Goal: Information Seeking & Learning: Find specific fact

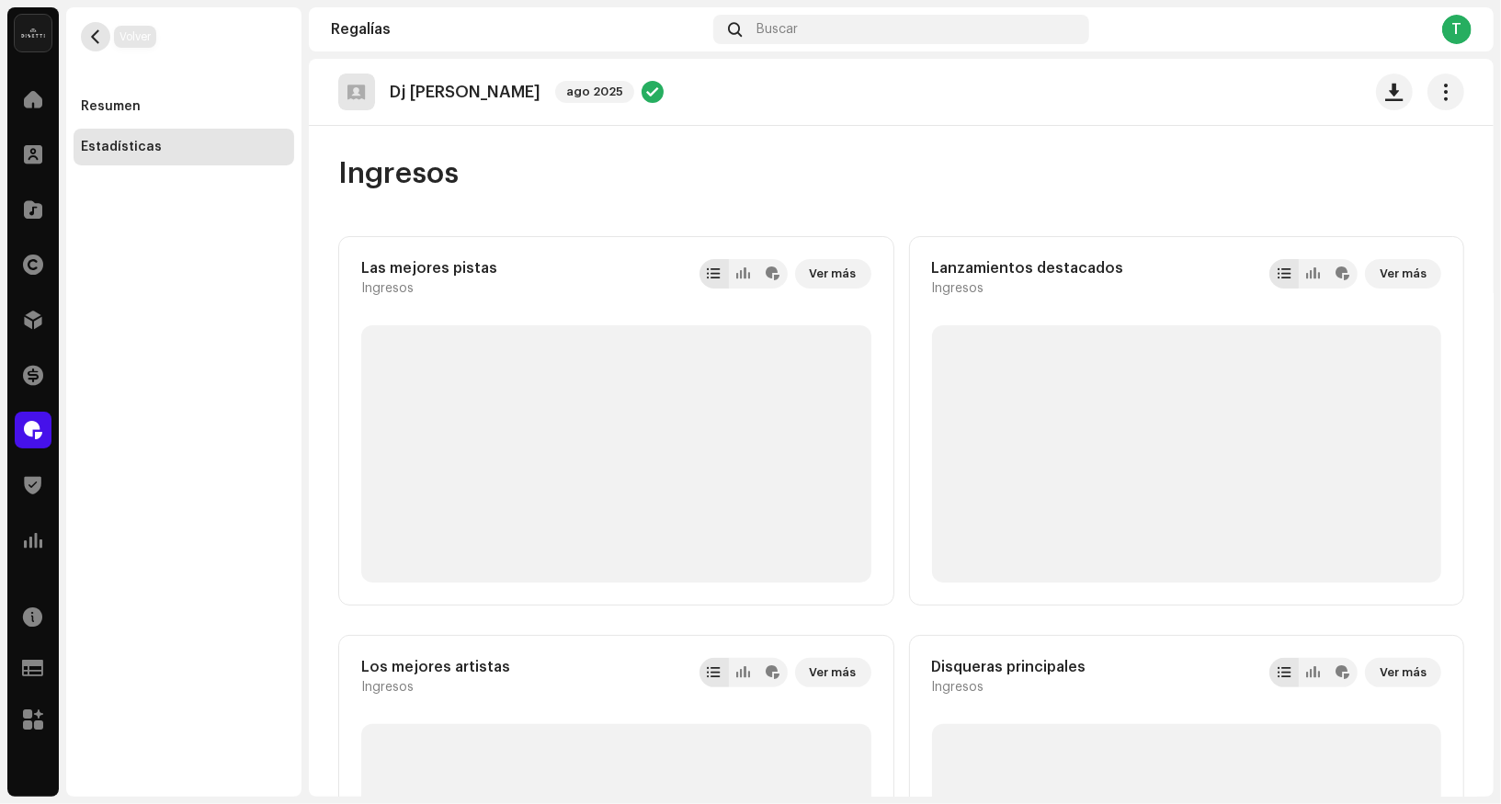
click at [97, 45] on button "button" at bounding box center [95, 36] width 29 height 29
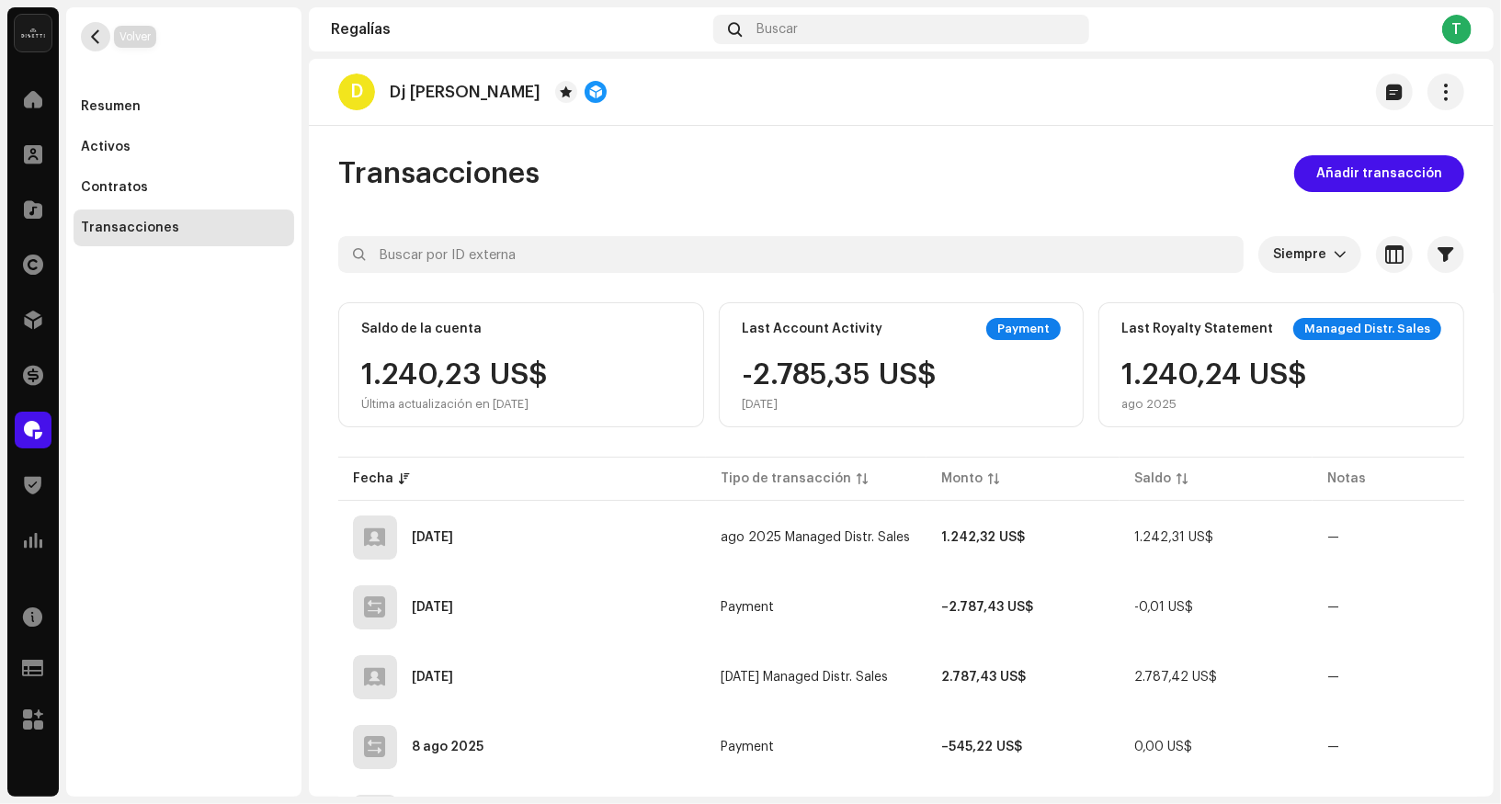
click at [99, 37] on span "button" at bounding box center [96, 36] width 14 height 15
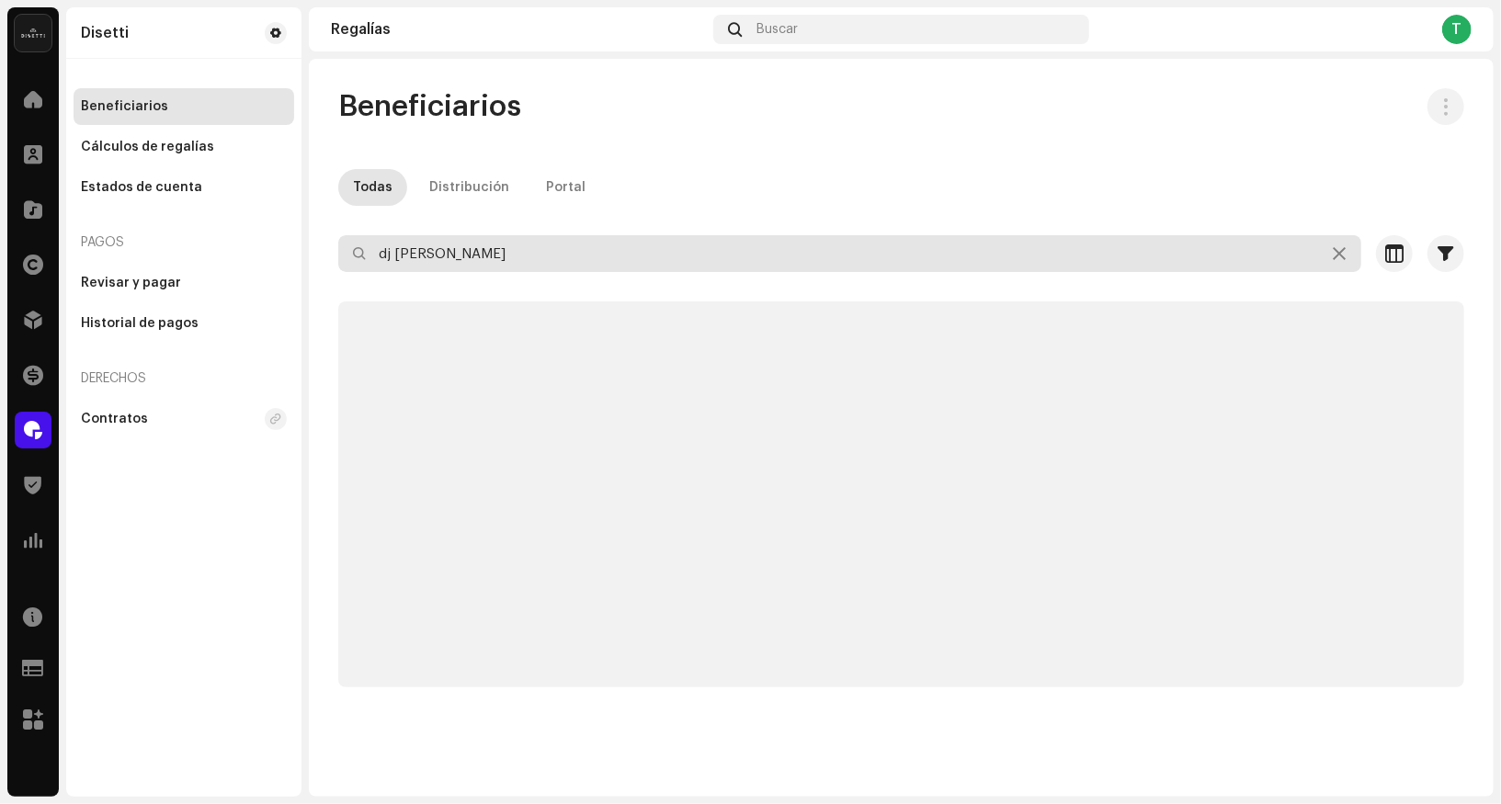
click at [437, 248] on input "dj [PERSON_NAME]" at bounding box center [849, 253] width 1023 height 37
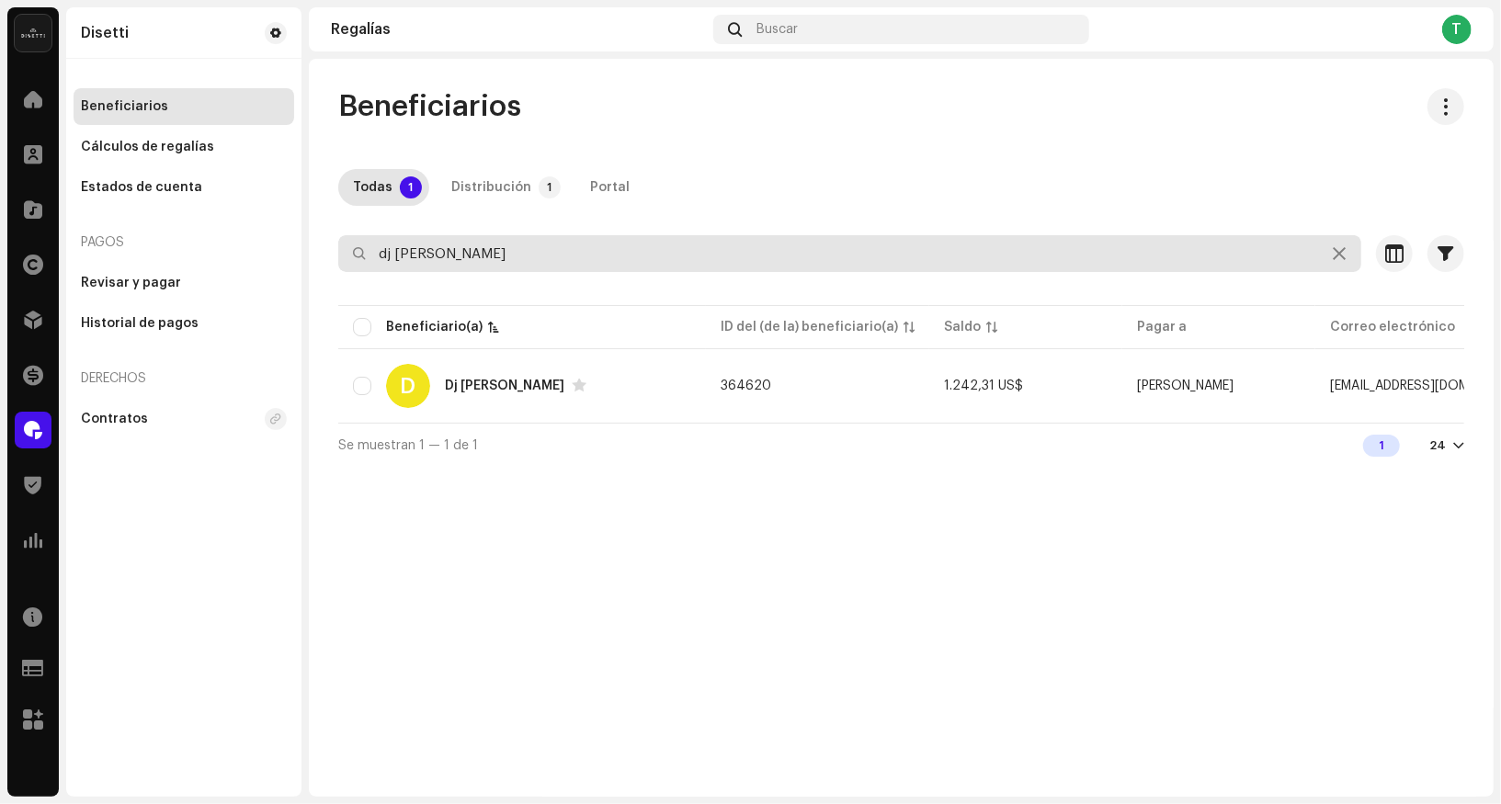
paste input "754974"
type input "754974"
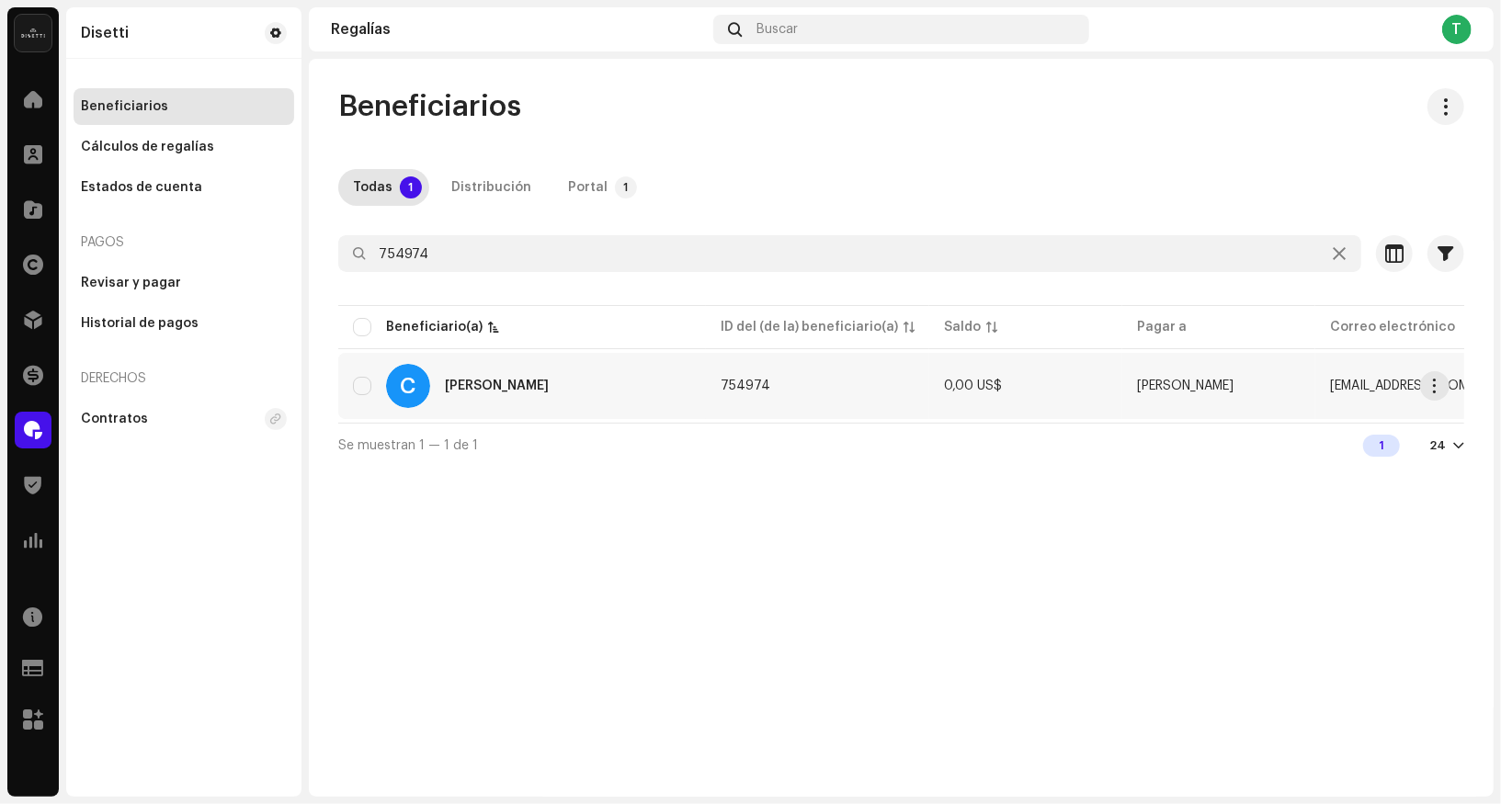
click at [436, 381] on div "C [PERSON_NAME]" at bounding box center [522, 386] width 338 height 44
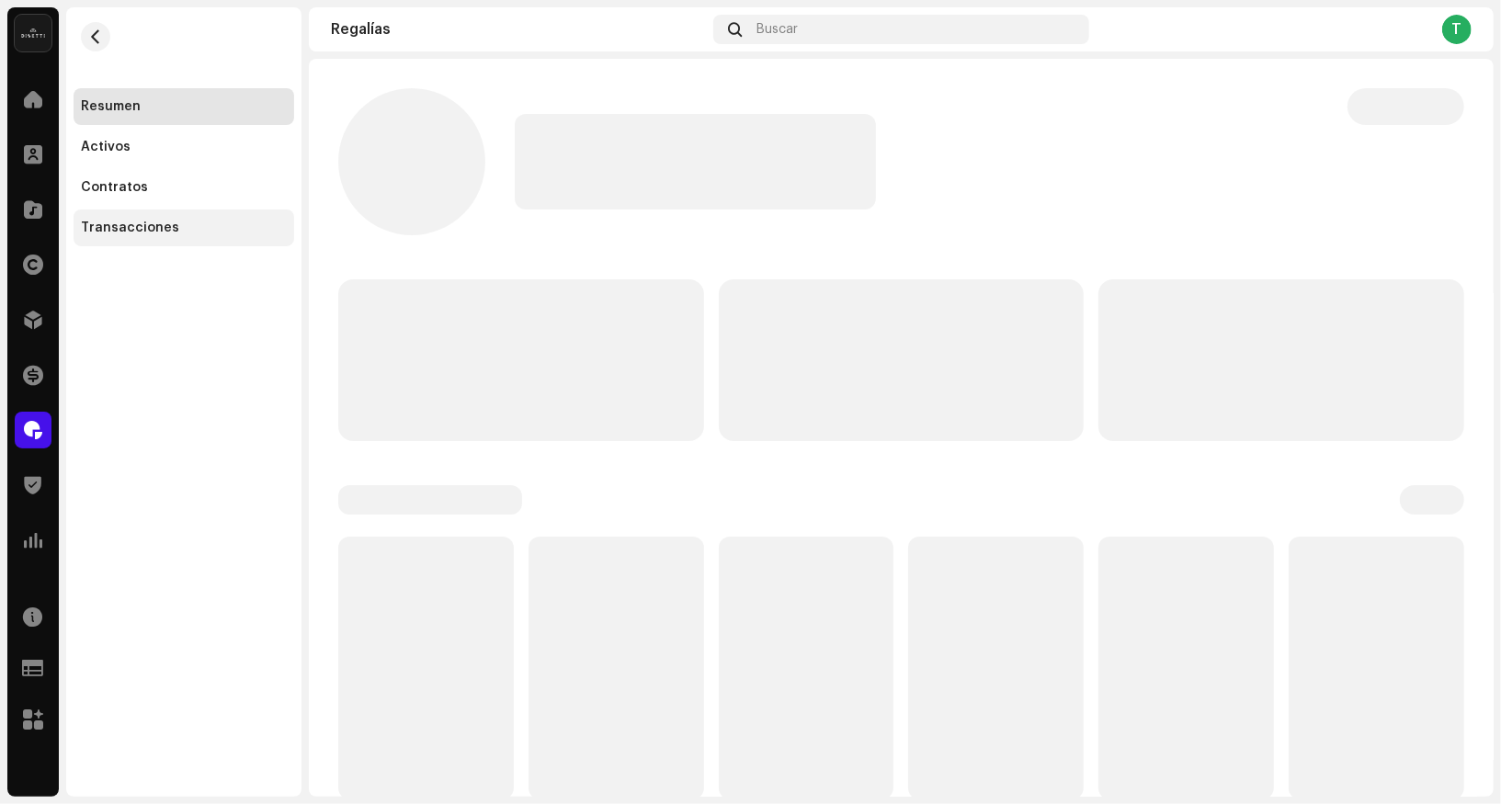
click at [211, 242] on div "Transacciones" at bounding box center [184, 228] width 221 height 37
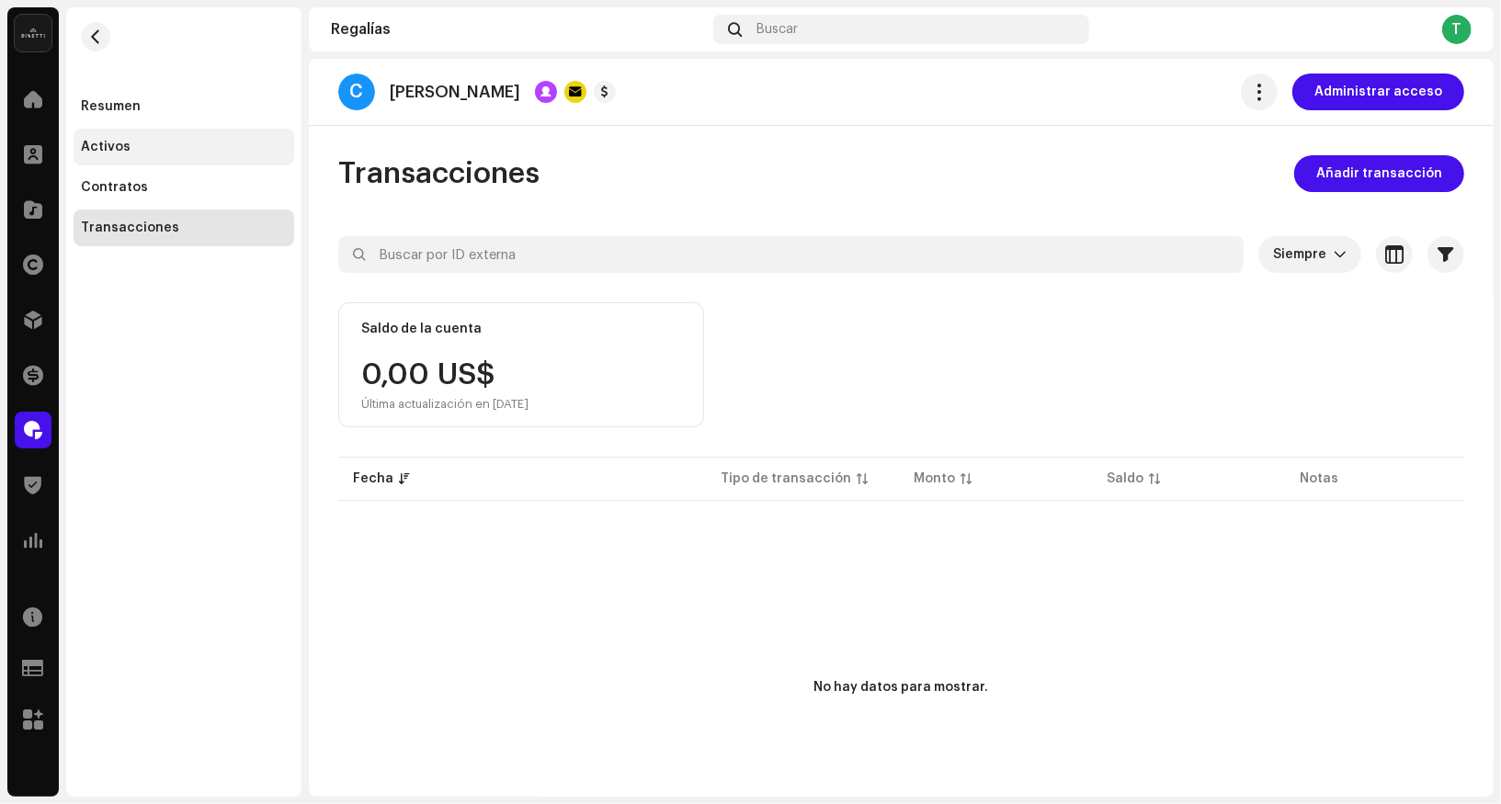
click at [169, 143] on div "Activos" at bounding box center [184, 147] width 206 height 15
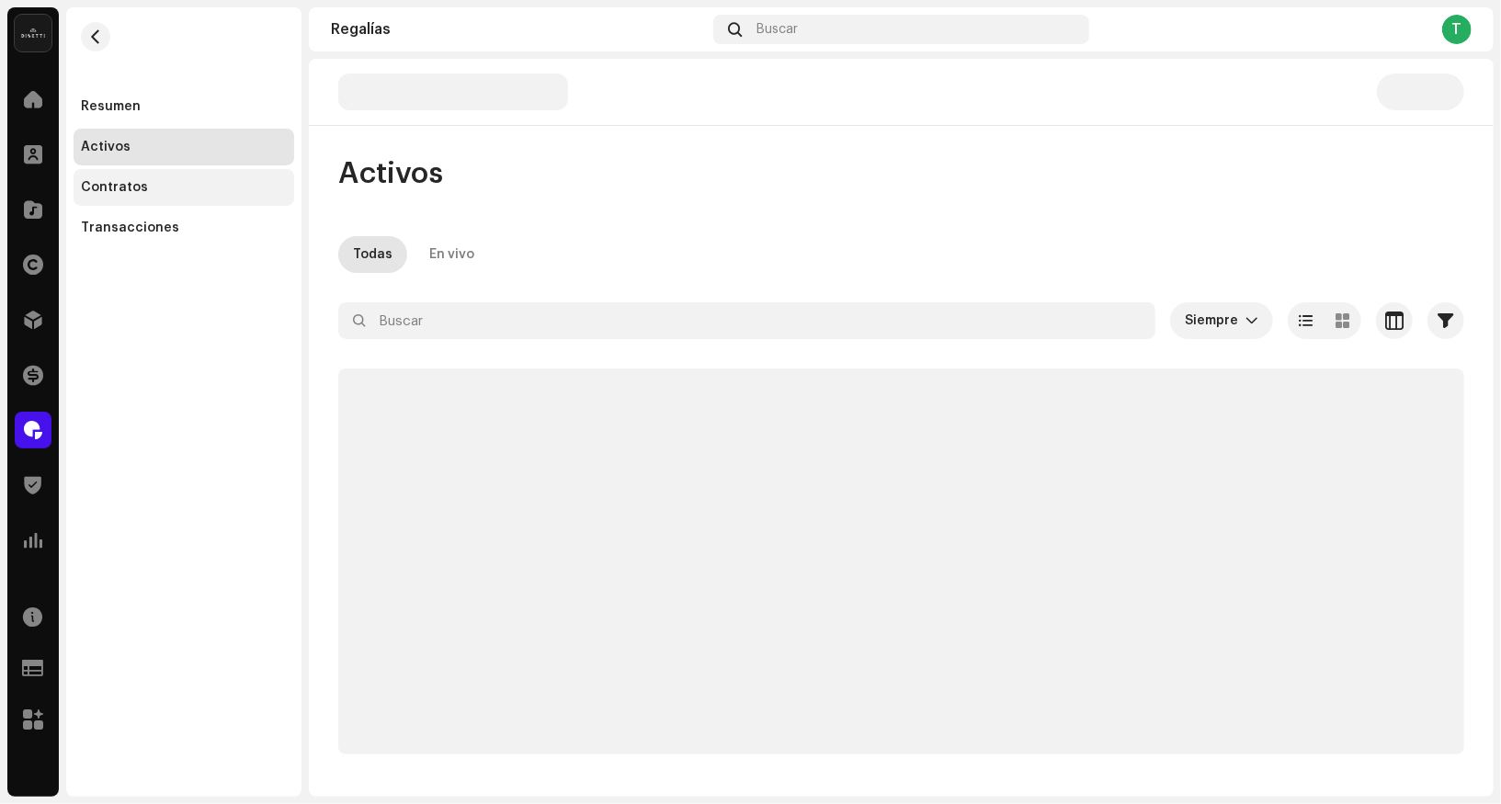
click at [171, 185] on div "Contratos" at bounding box center [184, 187] width 206 height 15
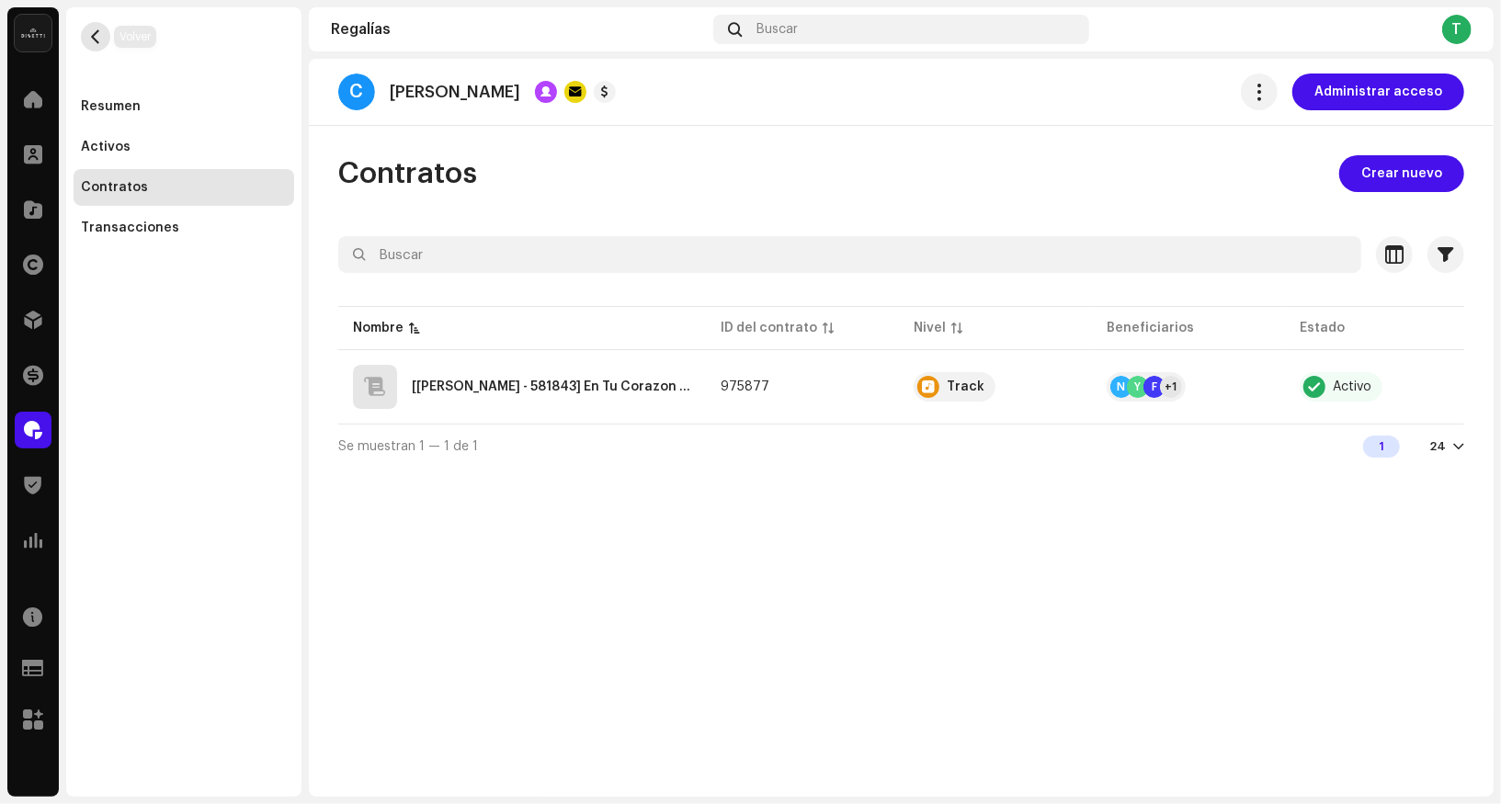
click at [102, 38] on span "button" at bounding box center [96, 36] width 14 height 15
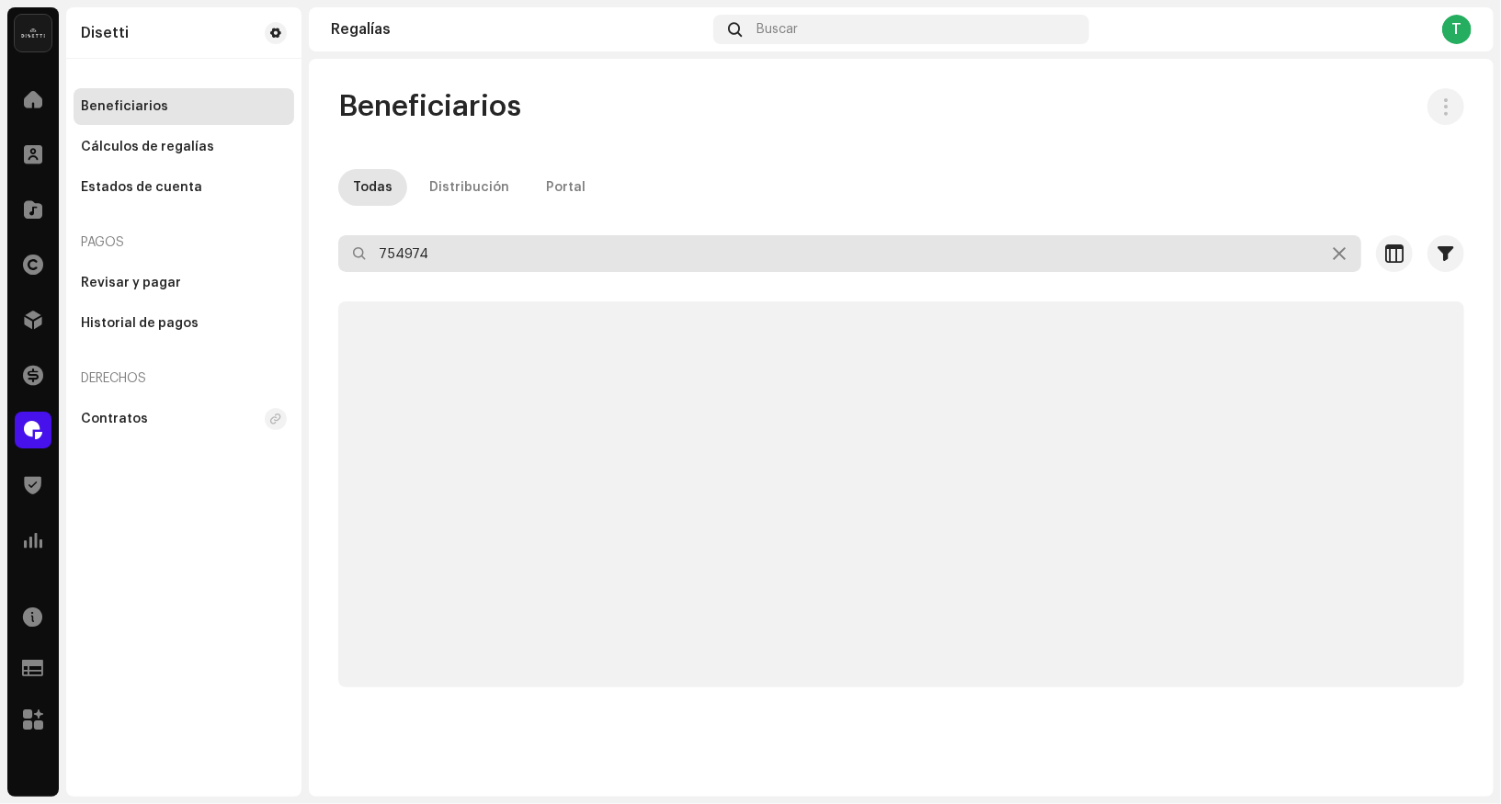
click at [474, 264] on input "754974" at bounding box center [849, 253] width 1023 height 37
click at [475, 263] on input "754974" at bounding box center [849, 253] width 1023 height 37
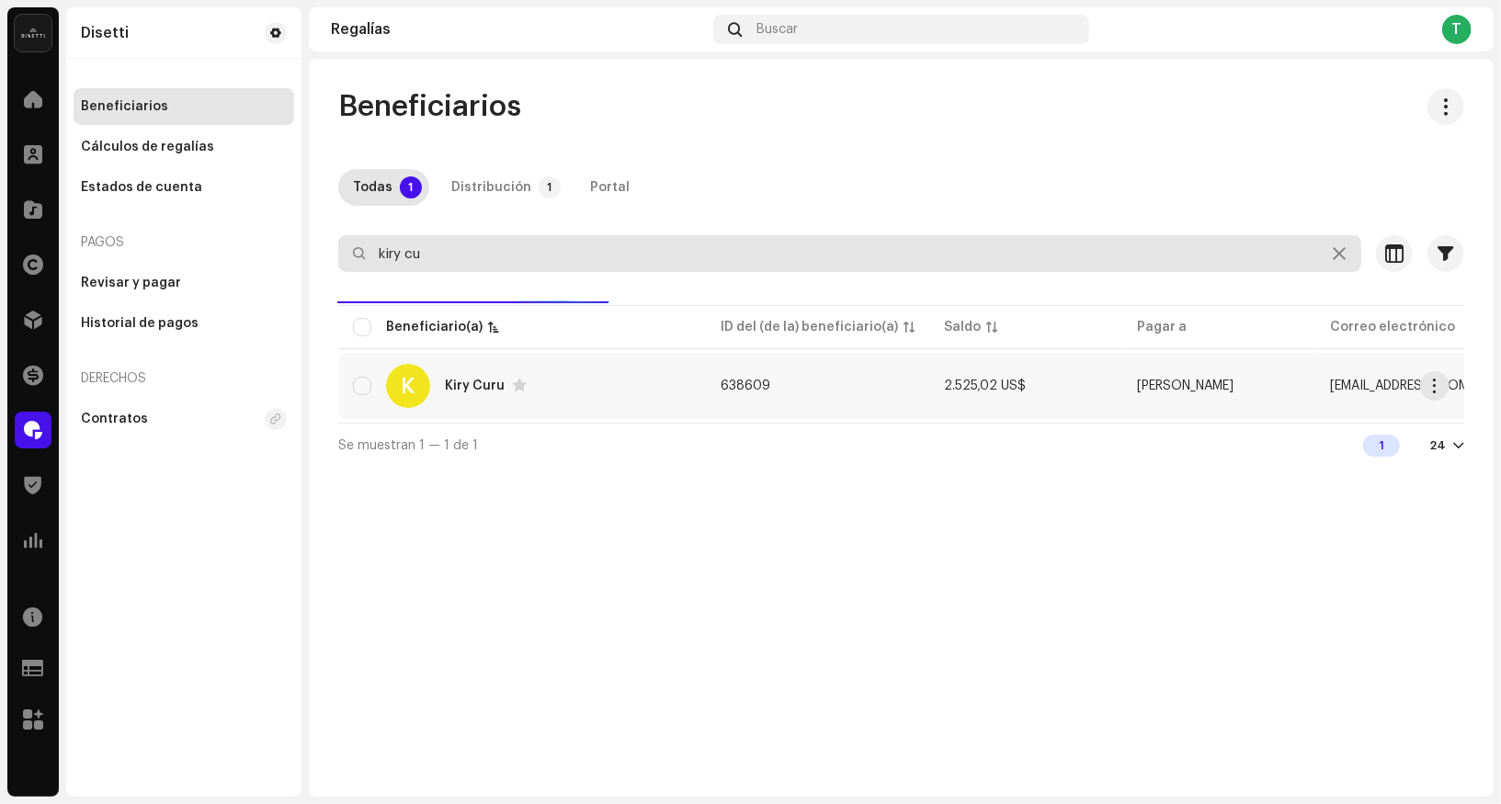
type input "kiry cu"
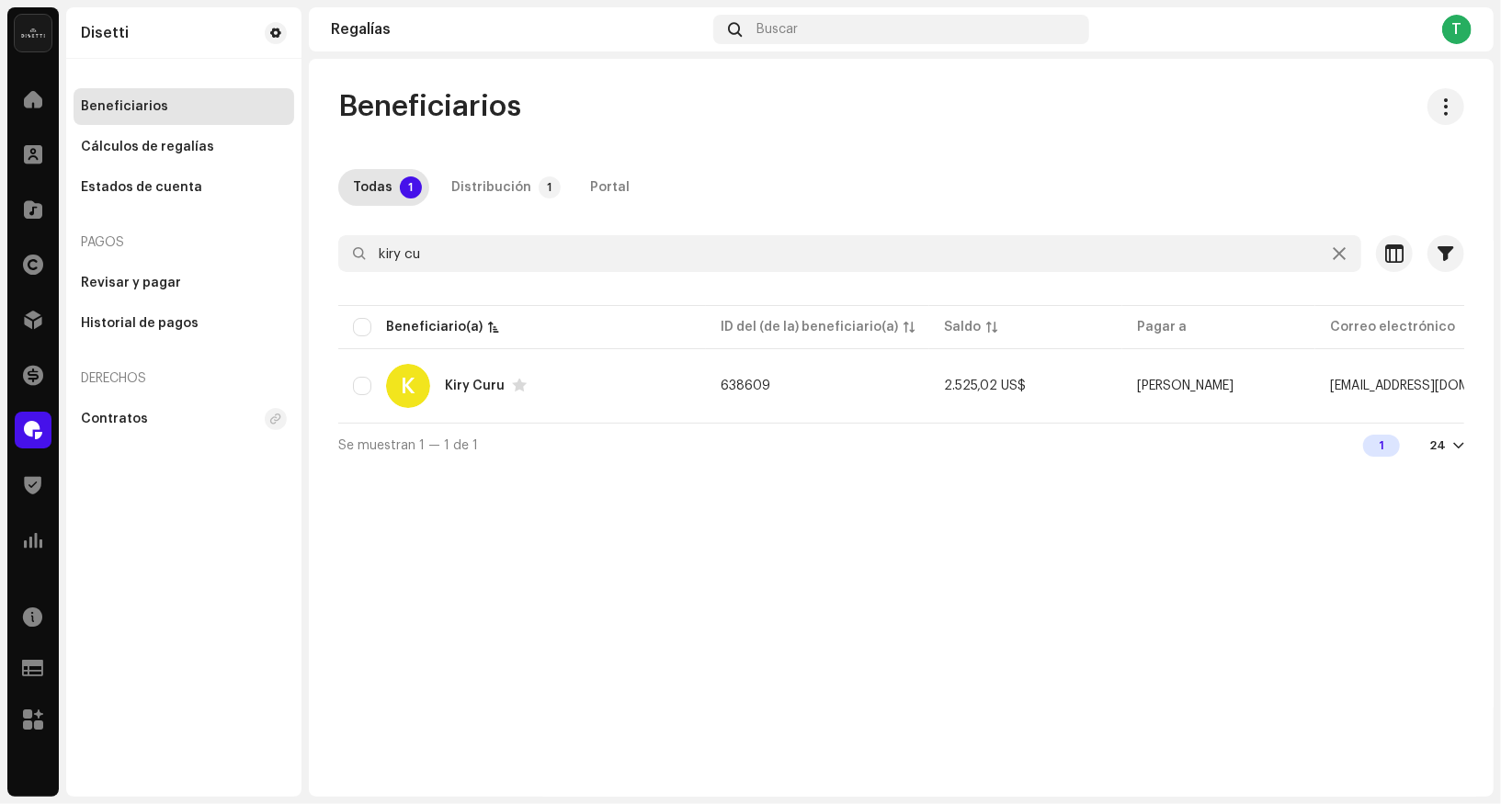
drag, startPoint x: 416, startPoint y: 401, endPoint x: 271, endPoint y: 322, distance: 165.4
click at [415, 401] on div "K" at bounding box center [408, 386] width 44 height 44
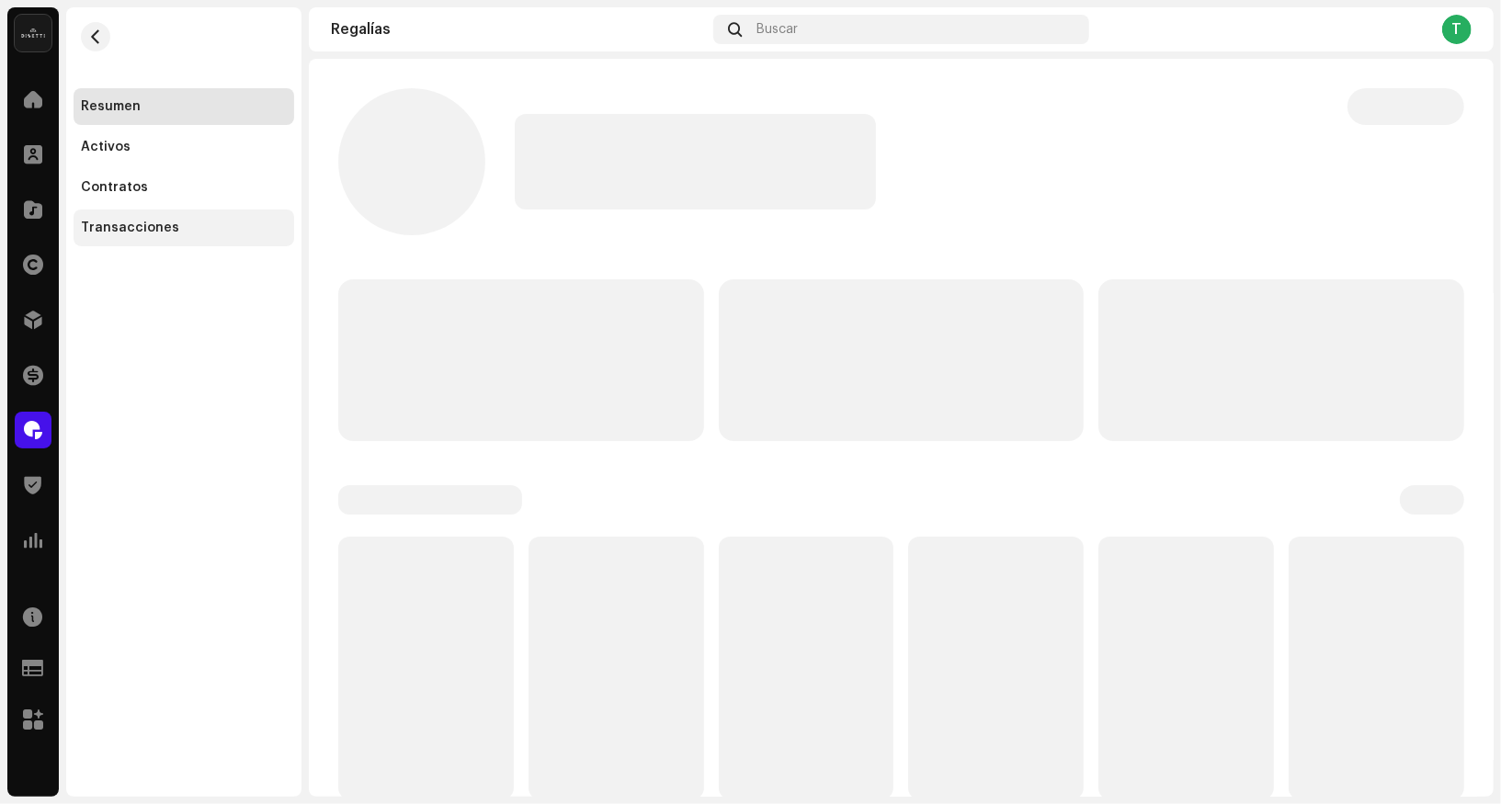
click at [149, 217] on div "Transacciones" at bounding box center [184, 228] width 221 height 37
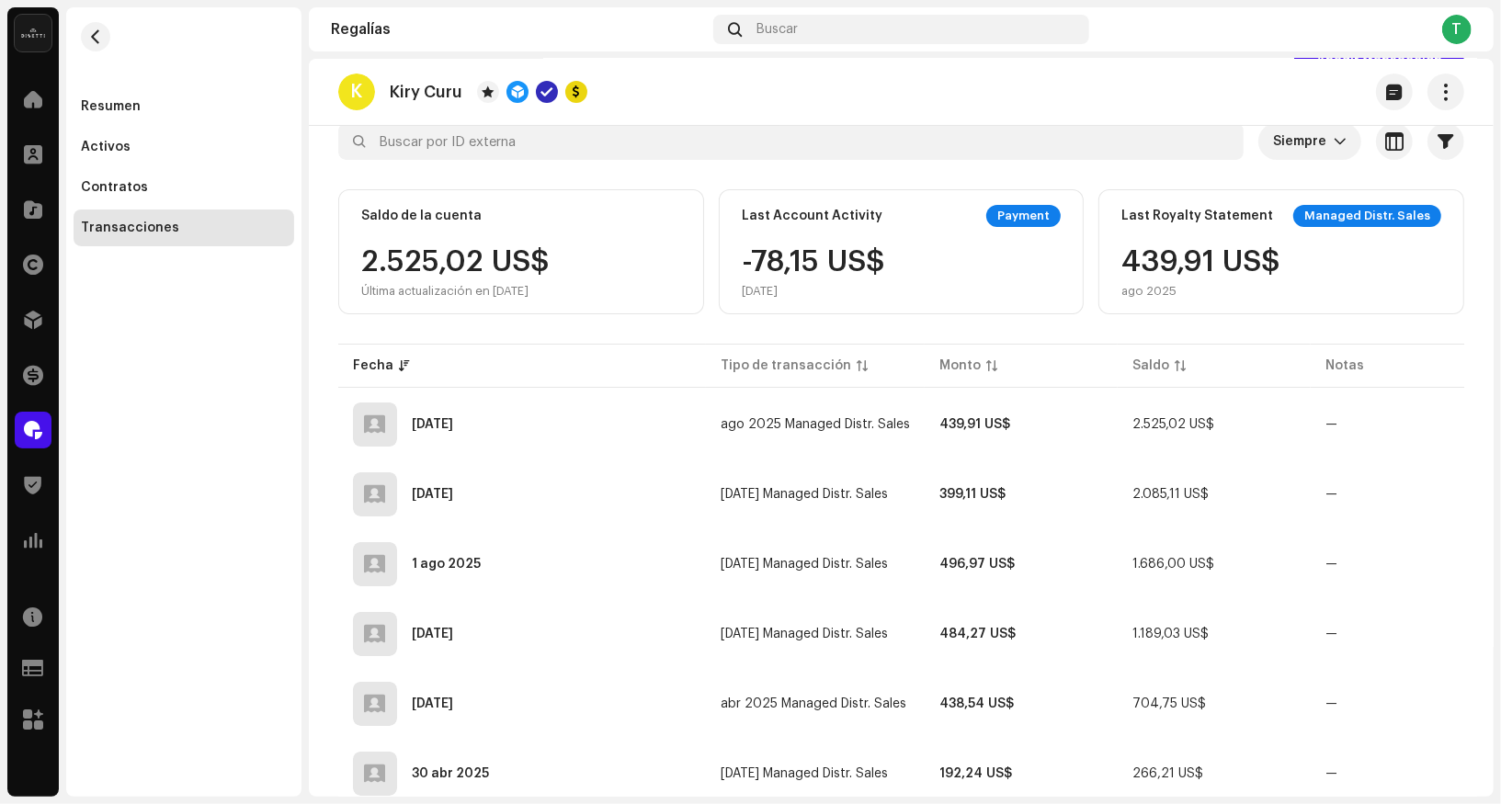
scroll to position [97, 0]
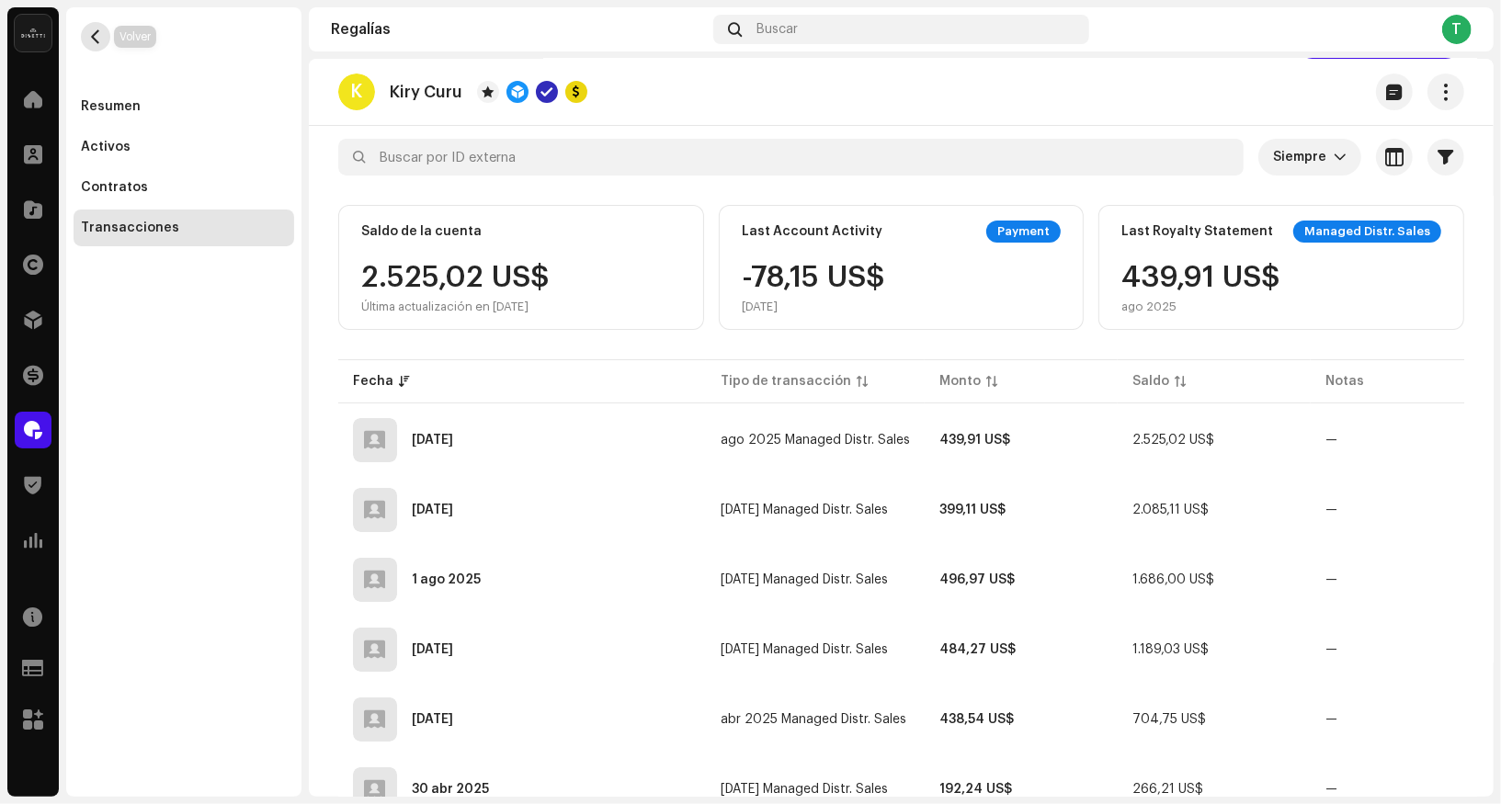
click at [100, 36] on span "button" at bounding box center [96, 36] width 14 height 15
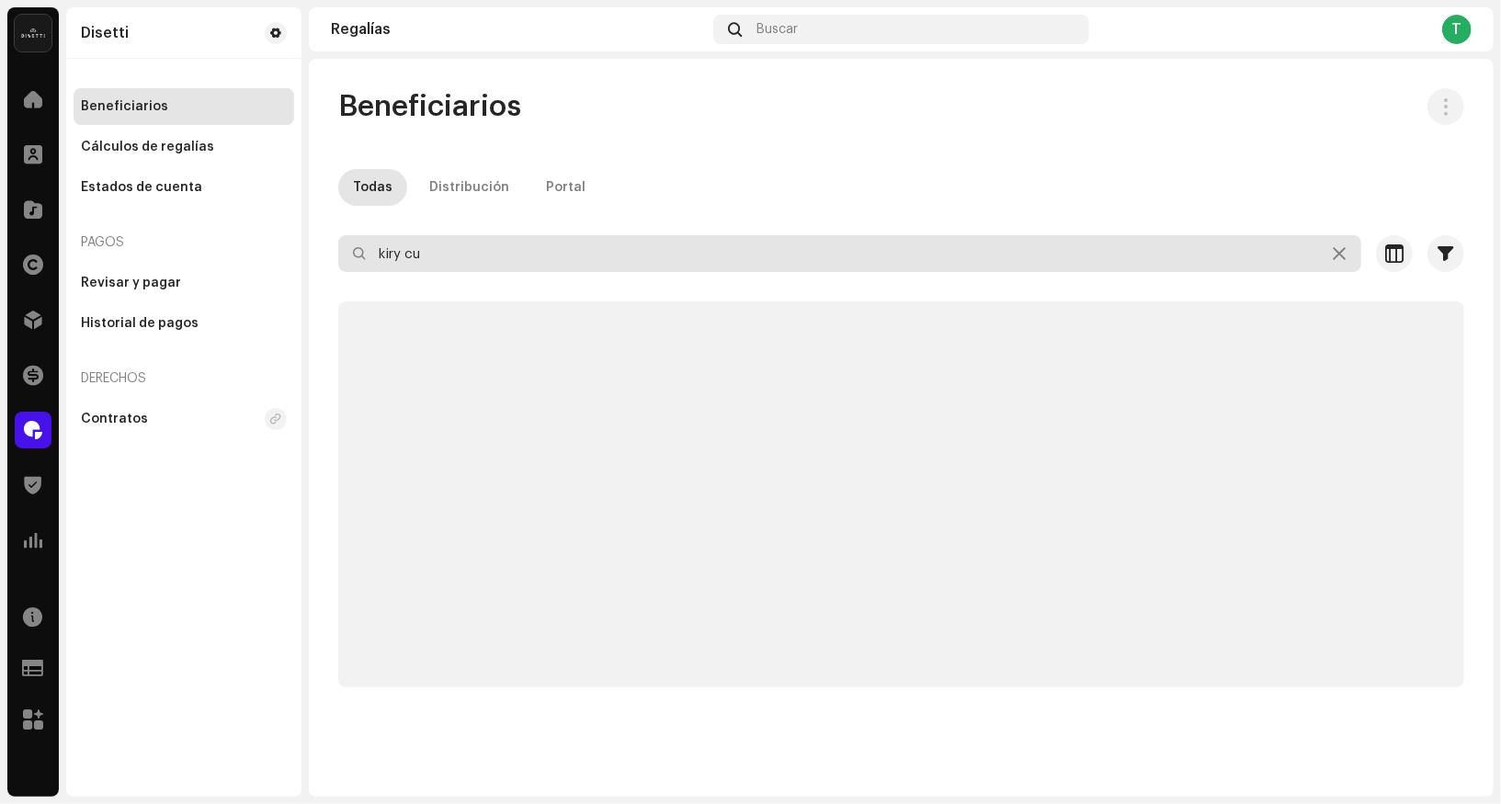
click at [460, 250] on input "kiry cu" at bounding box center [849, 253] width 1023 height 37
paste input "[EMAIL_ADDRESS][DOMAIN_NAME]"
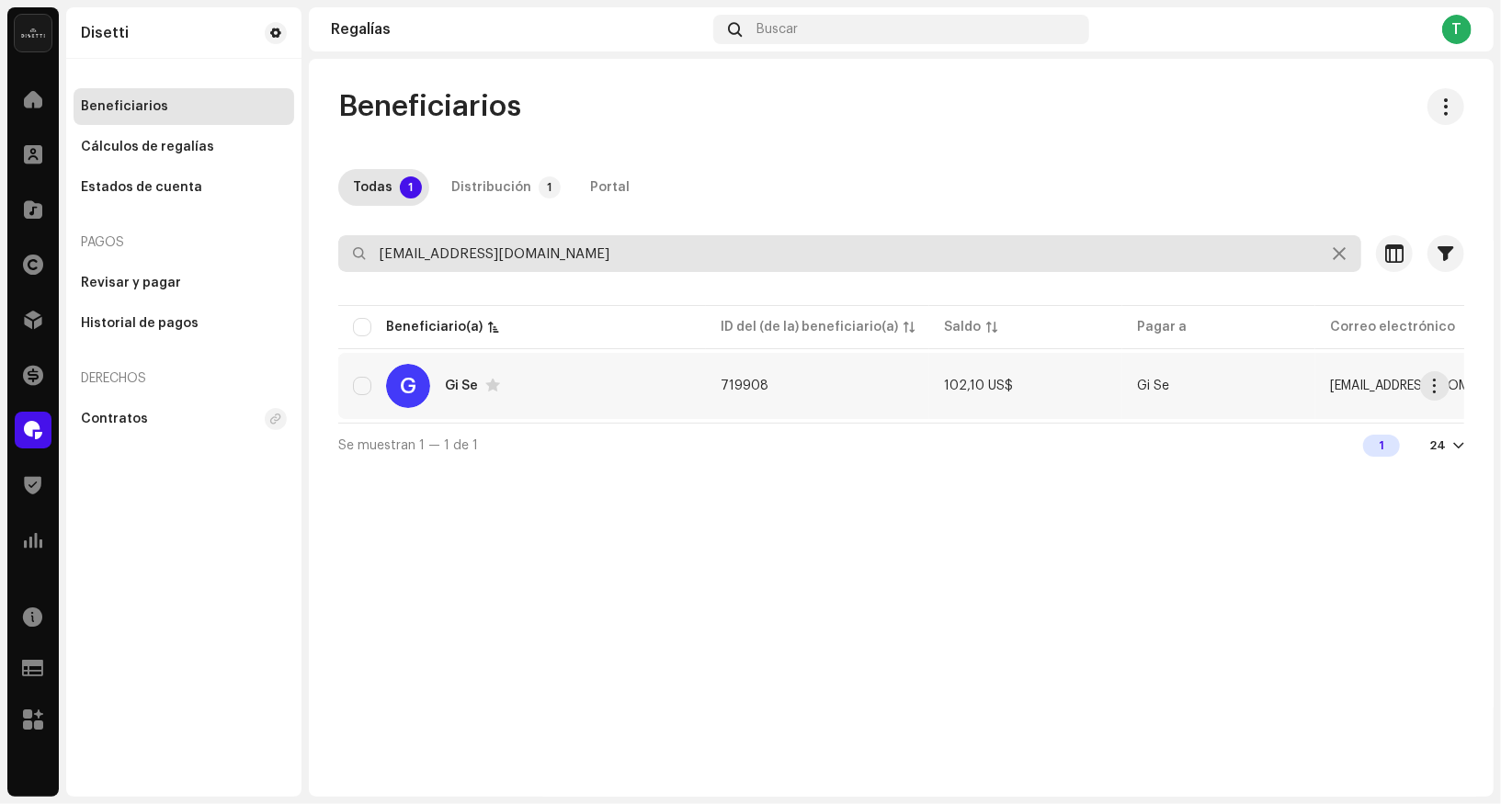
type input "[EMAIL_ADDRESS][DOMAIN_NAME]"
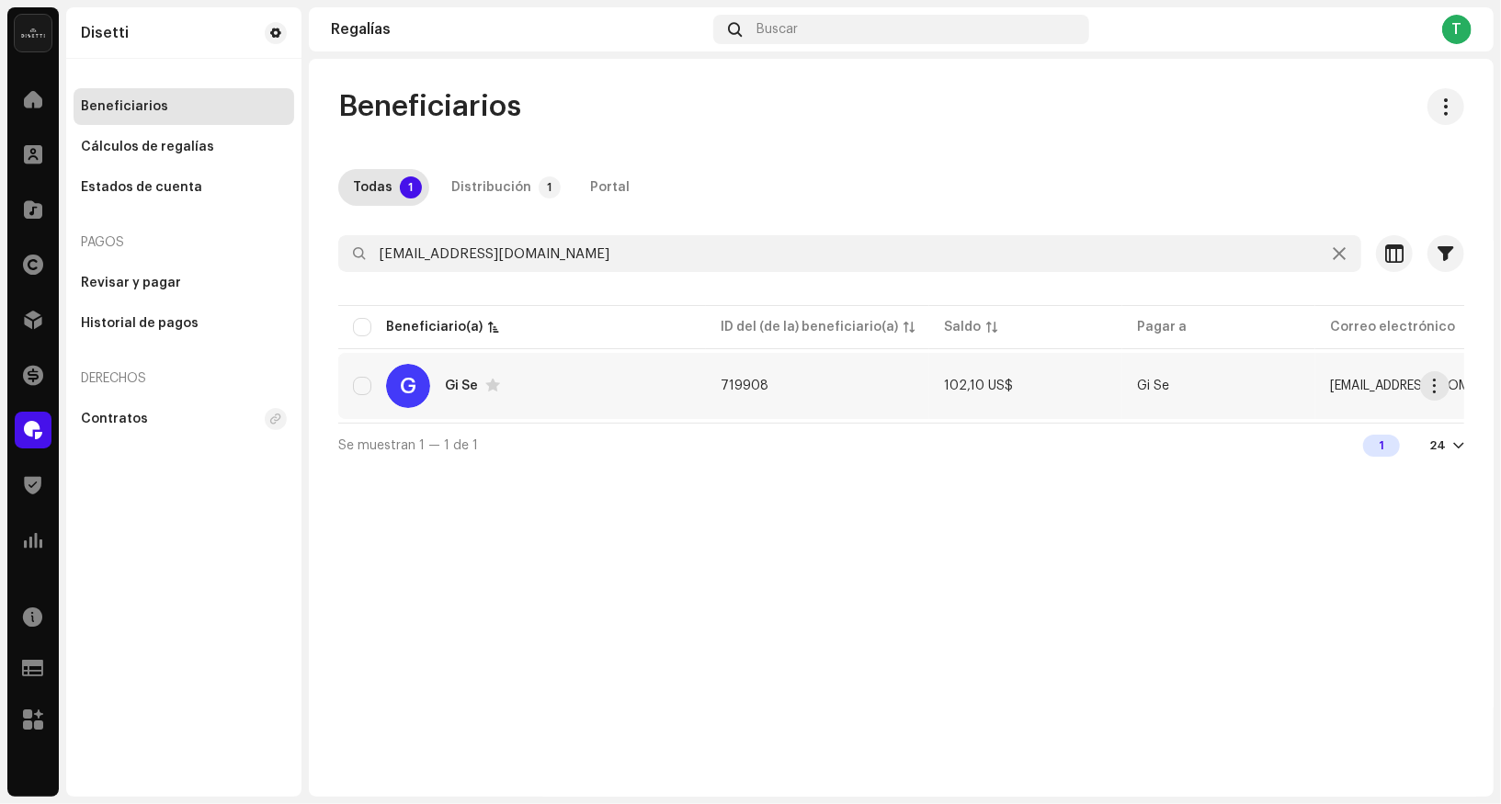
click at [448, 382] on div "Gi Se" at bounding box center [461, 386] width 33 height 13
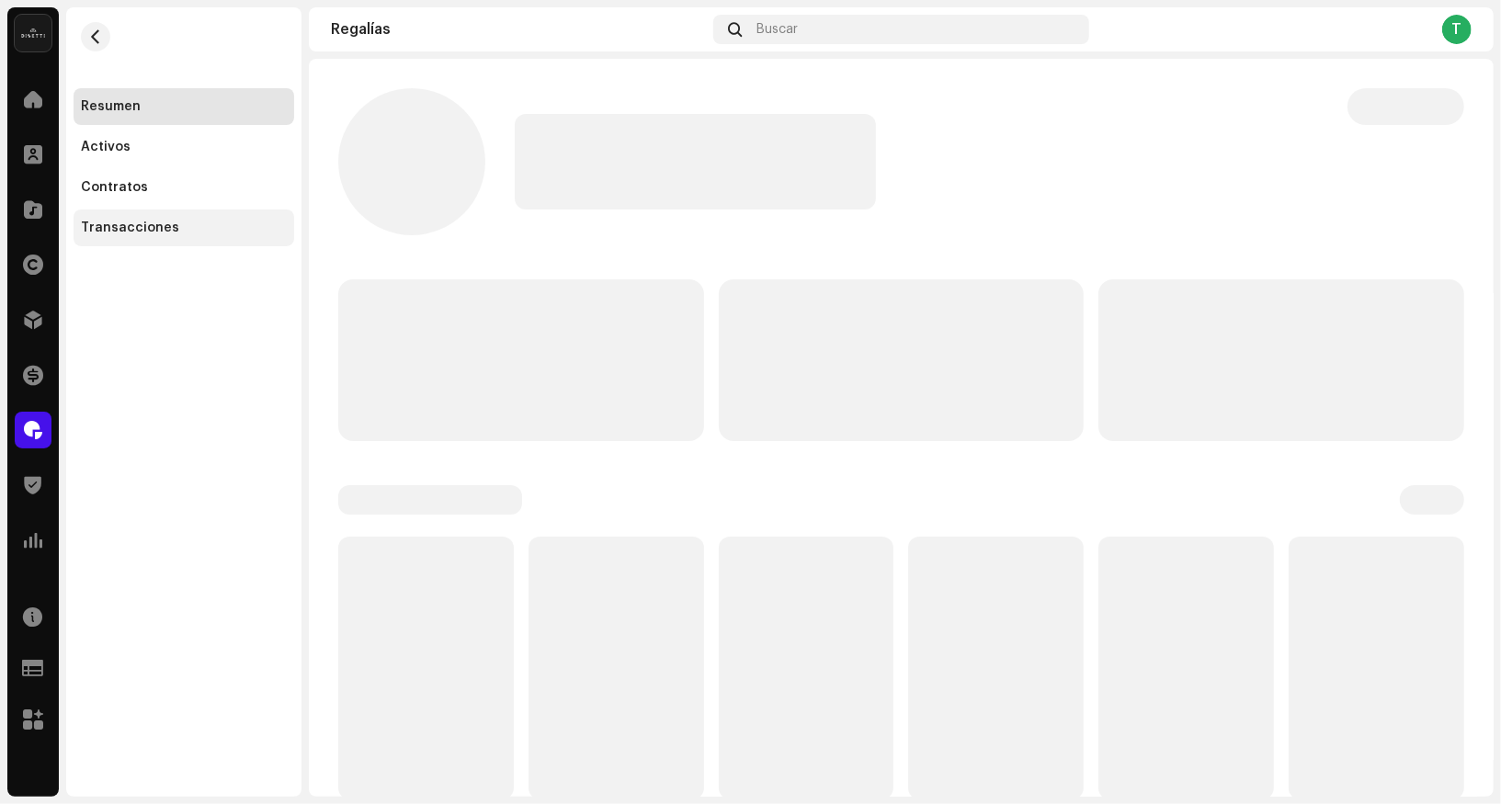
click at [175, 211] on div "Transacciones" at bounding box center [184, 228] width 221 height 37
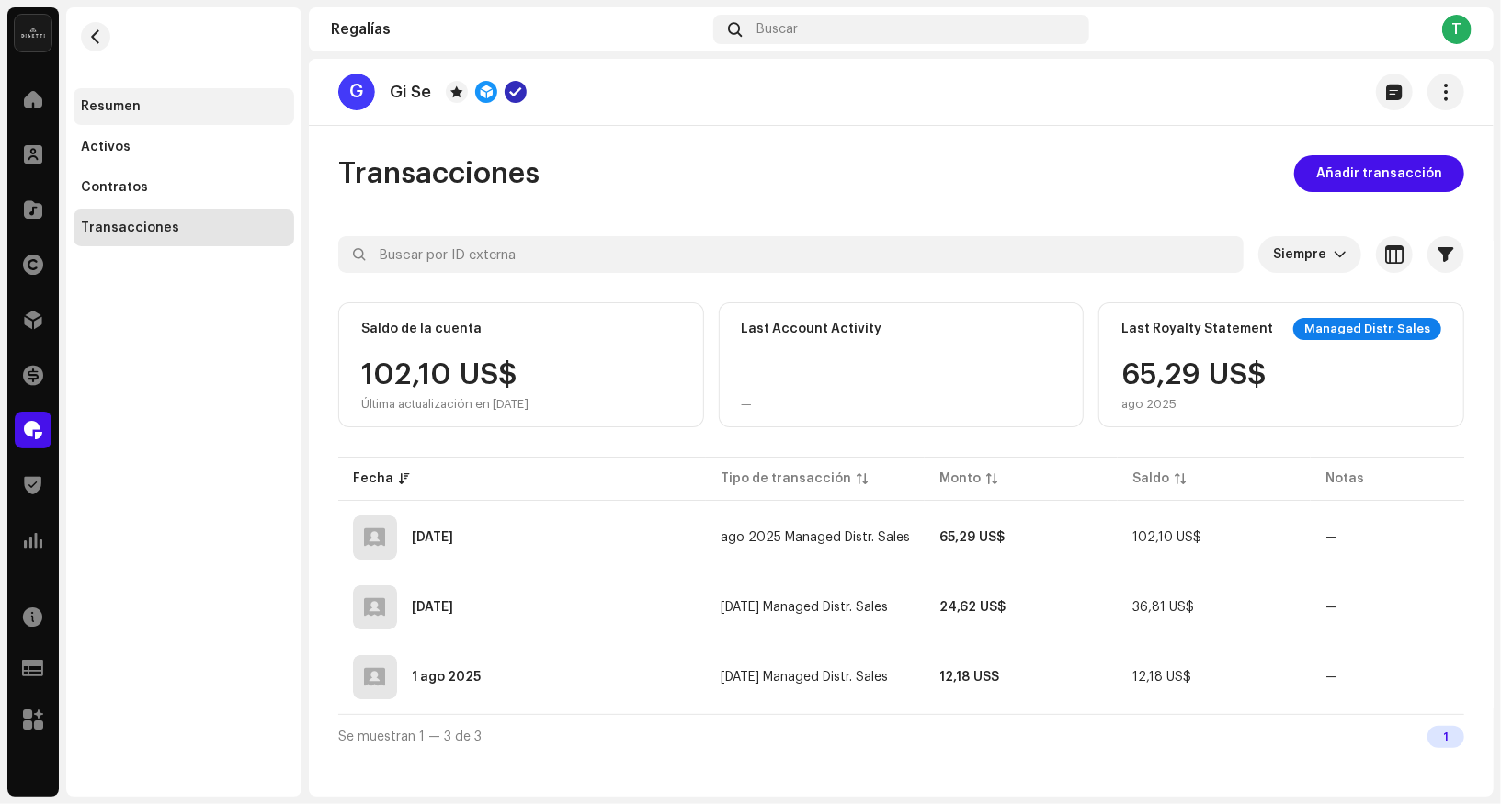
click at [172, 91] on div "Resumen" at bounding box center [184, 106] width 221 height 37
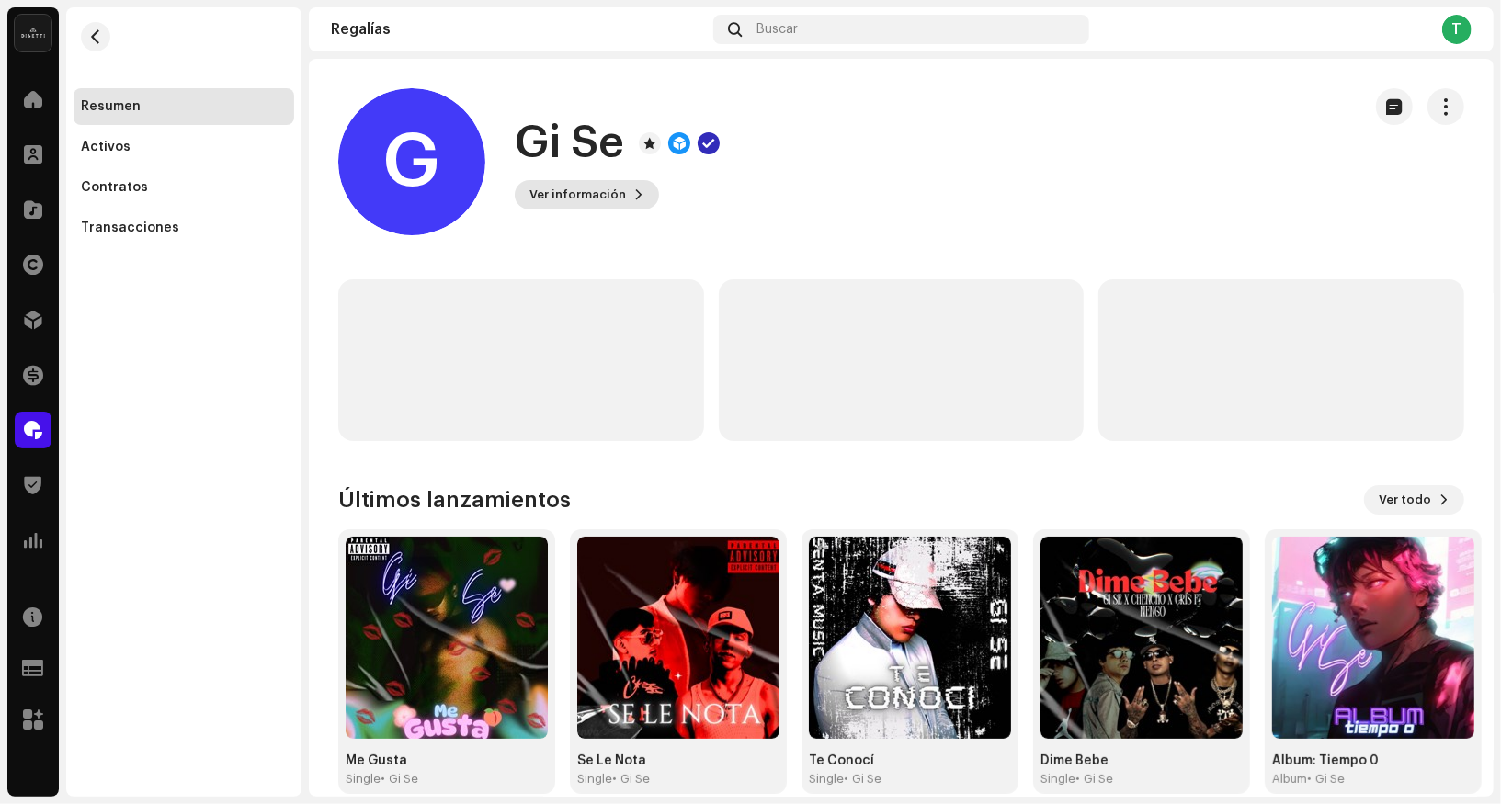
click at [621, 195] on button "Ver información" at bounding box center [587, 194] width 144 height 29
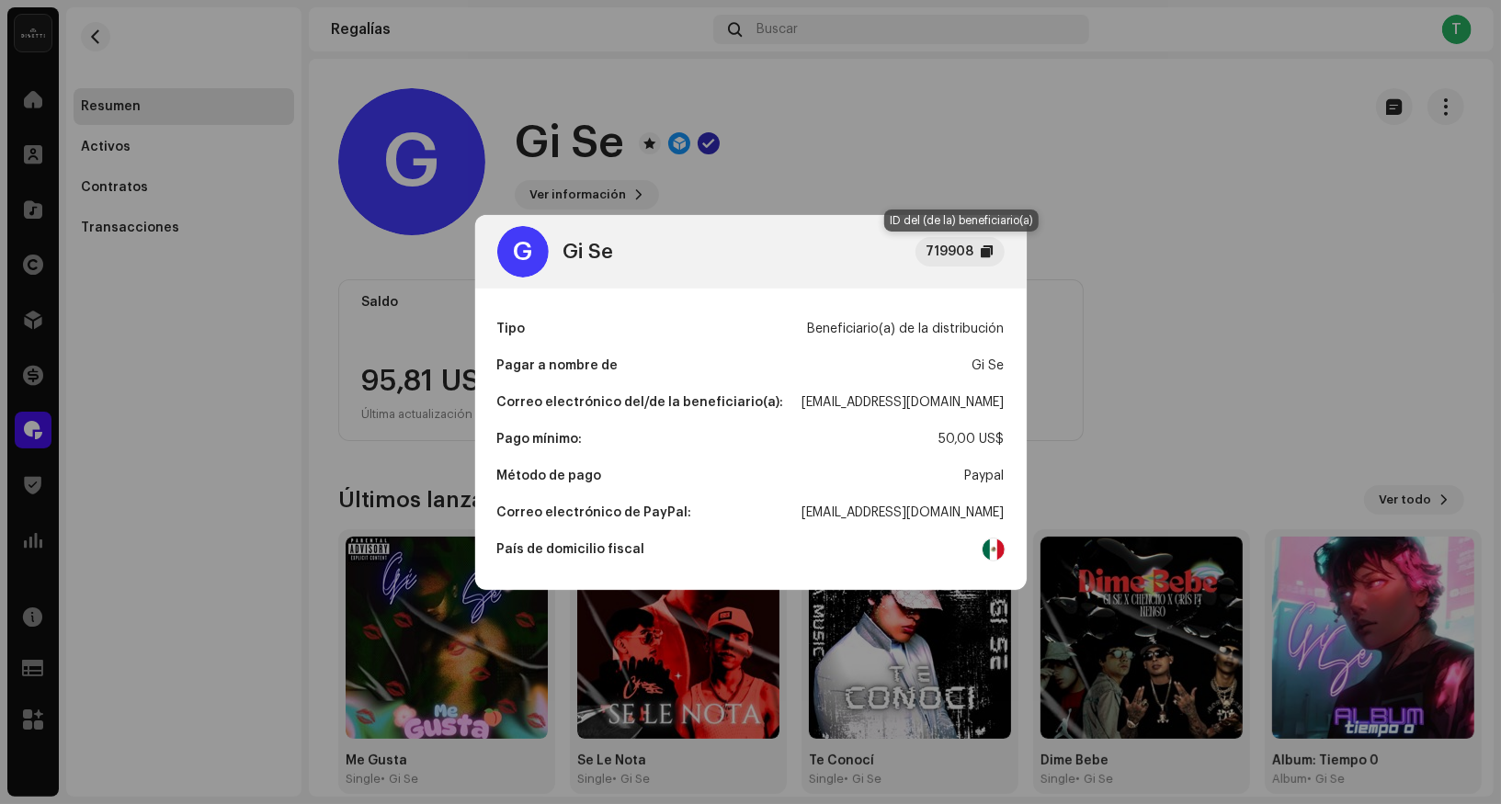
click at [976, 257] on div "719908" at bounding box center [960, 251] width 89 height 29
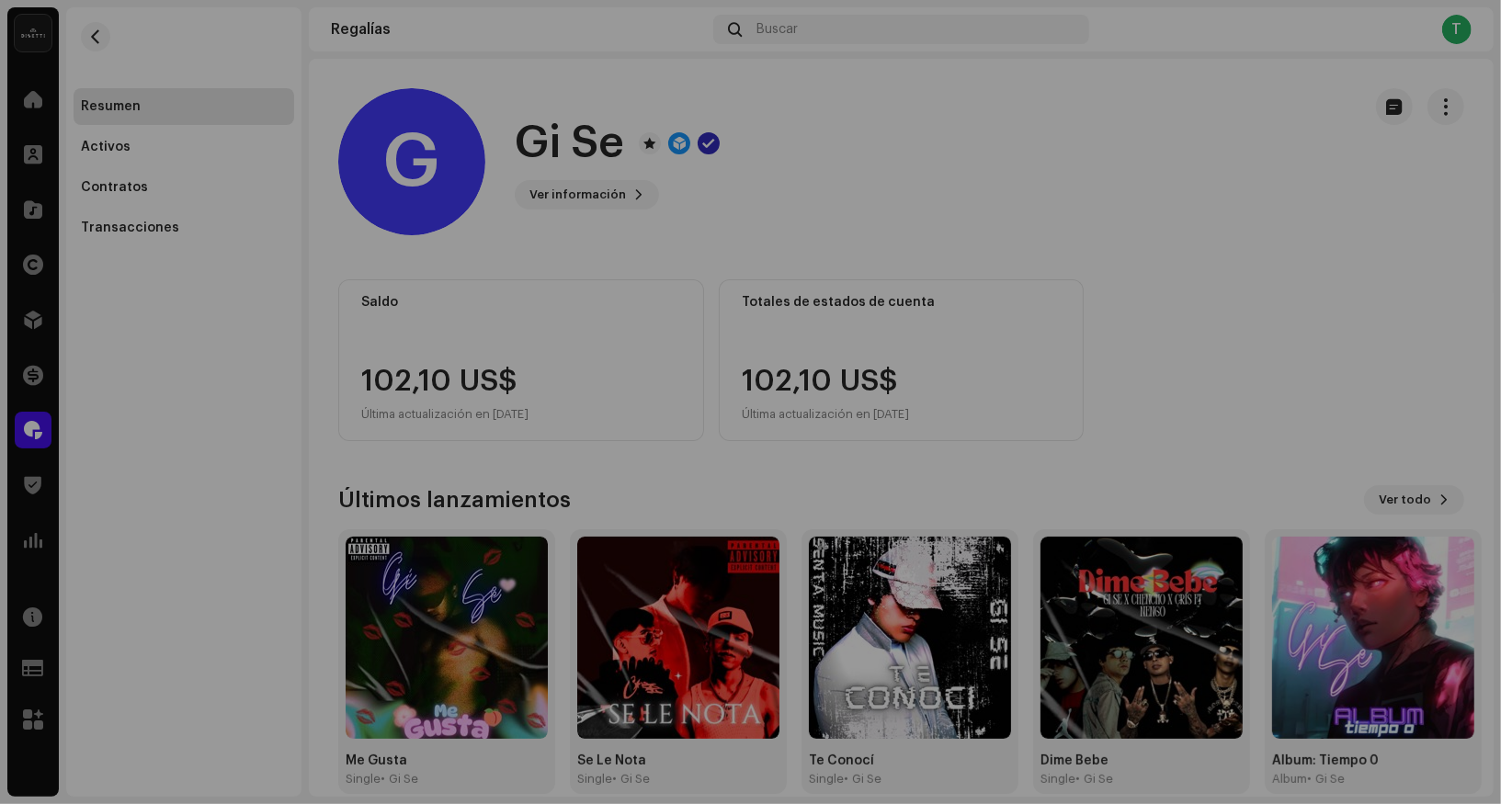
drag, startPoint x: 1179, startPoint y: 397, endPoint x: 1157, endPoint y: 392, distance: 21.9
click at [1174, 396] on div "G Gi Se 719908 Tipo Beneficiario(a) de la distribución Pagar a nombre de Gi Se …" at bounding box center [750, 402] width 1501 height 804
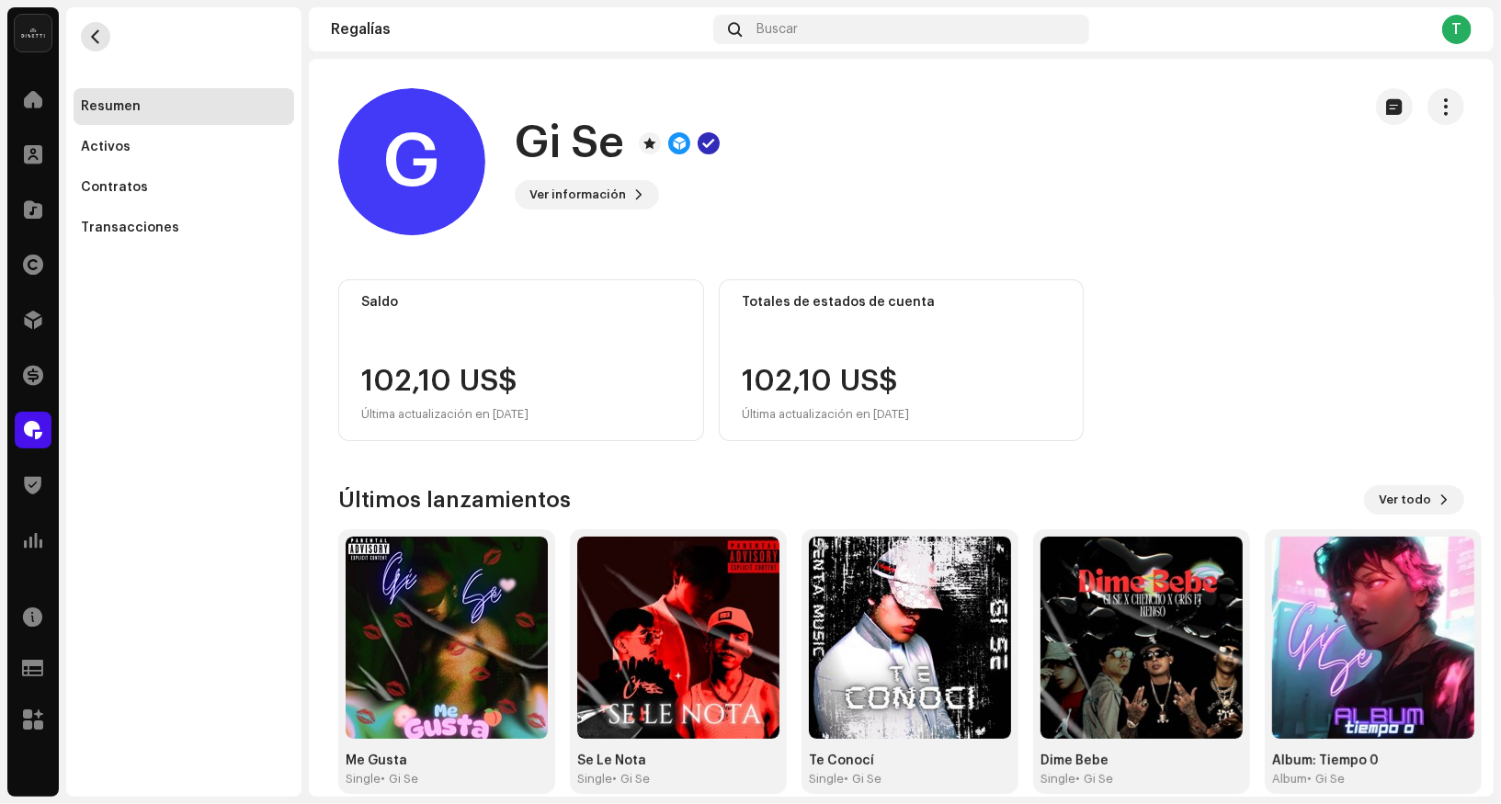
click at [98, 38] on span "button" at bounding box center [96, 36] width 14 height 15
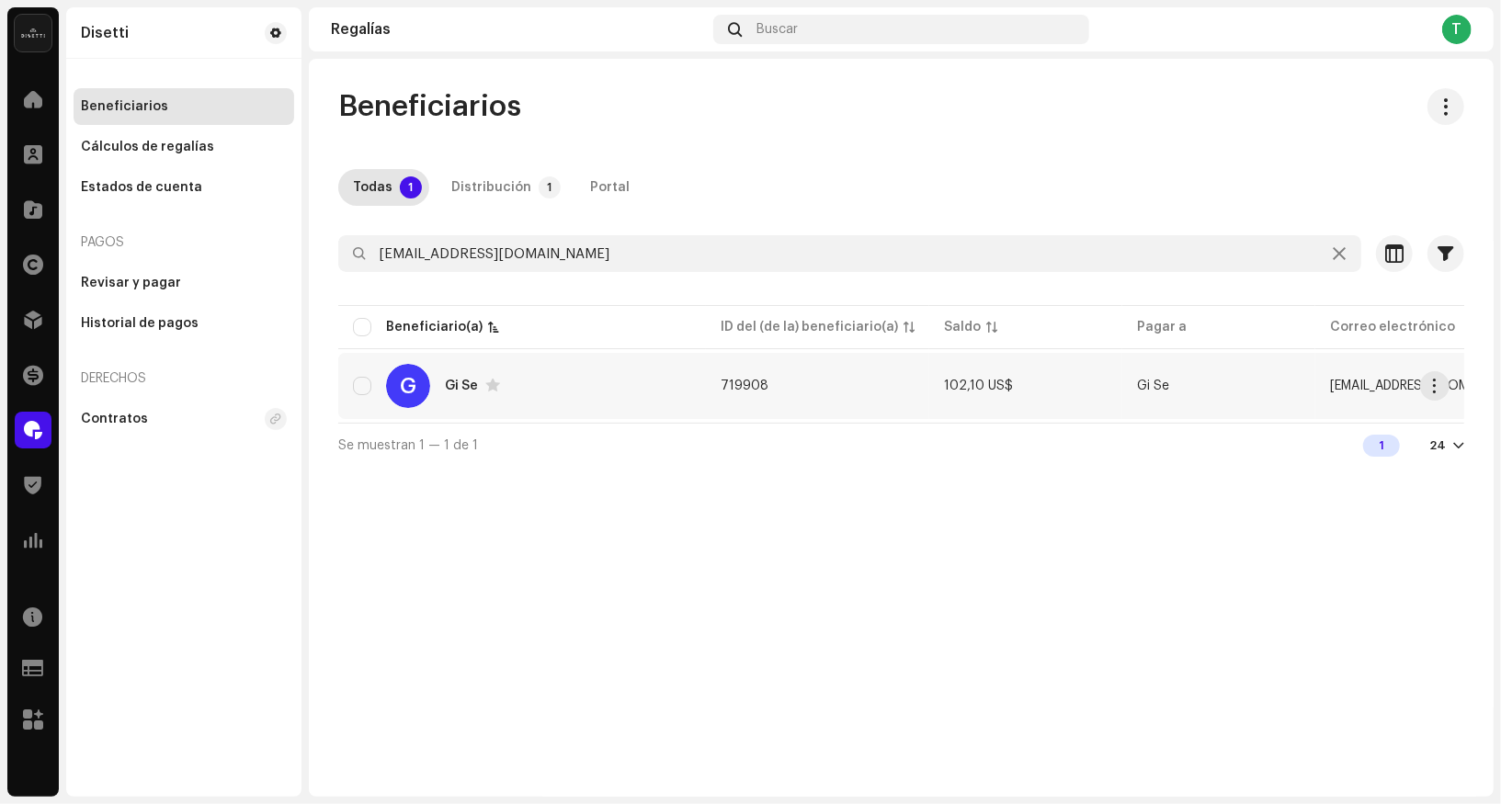
click at [416, 381] on div "G" at bounding box center [408, 386] width 44 height 44
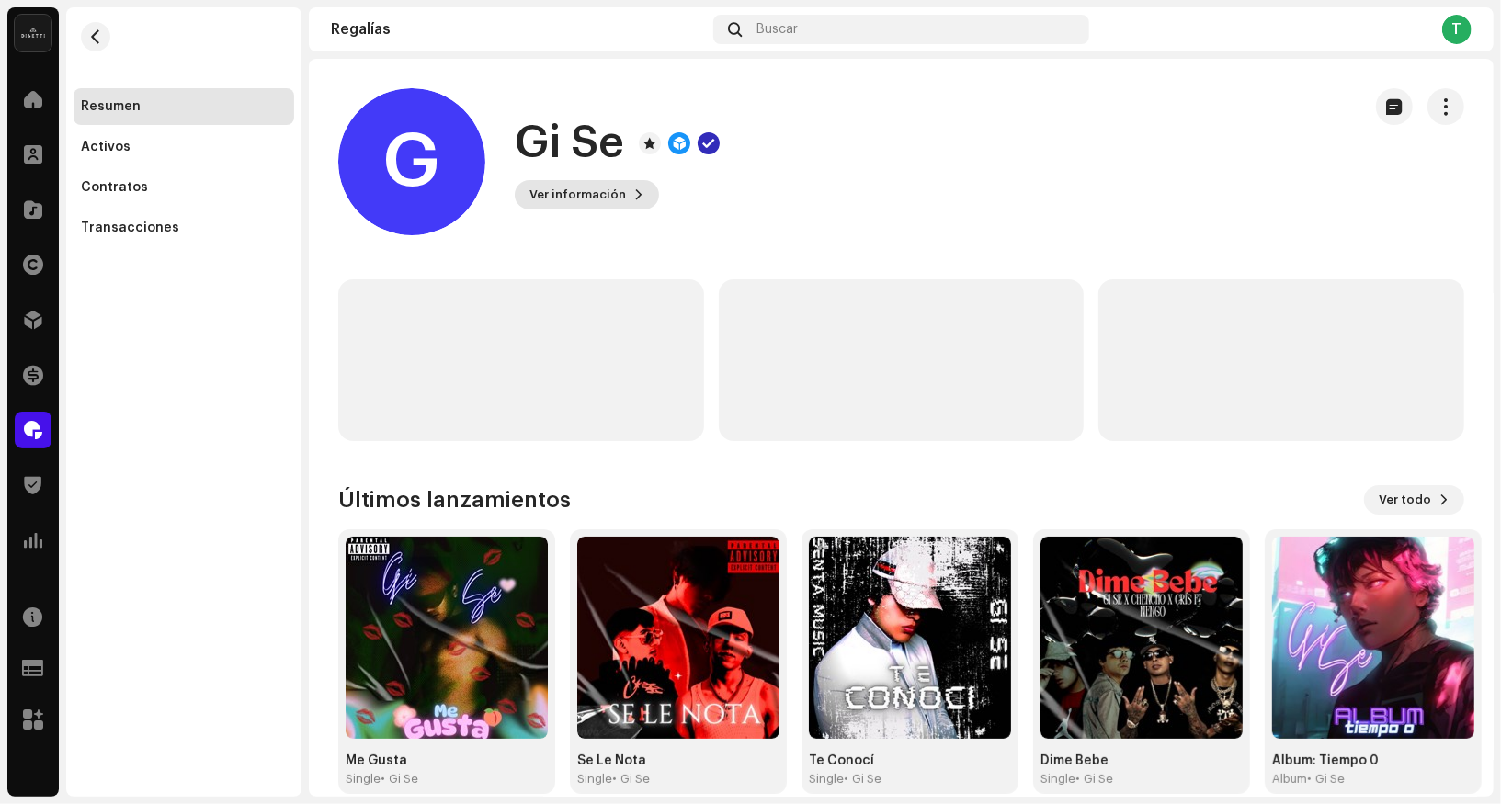
click at [633, 189] on span at bounding box center [638, 195] width 11 height 15
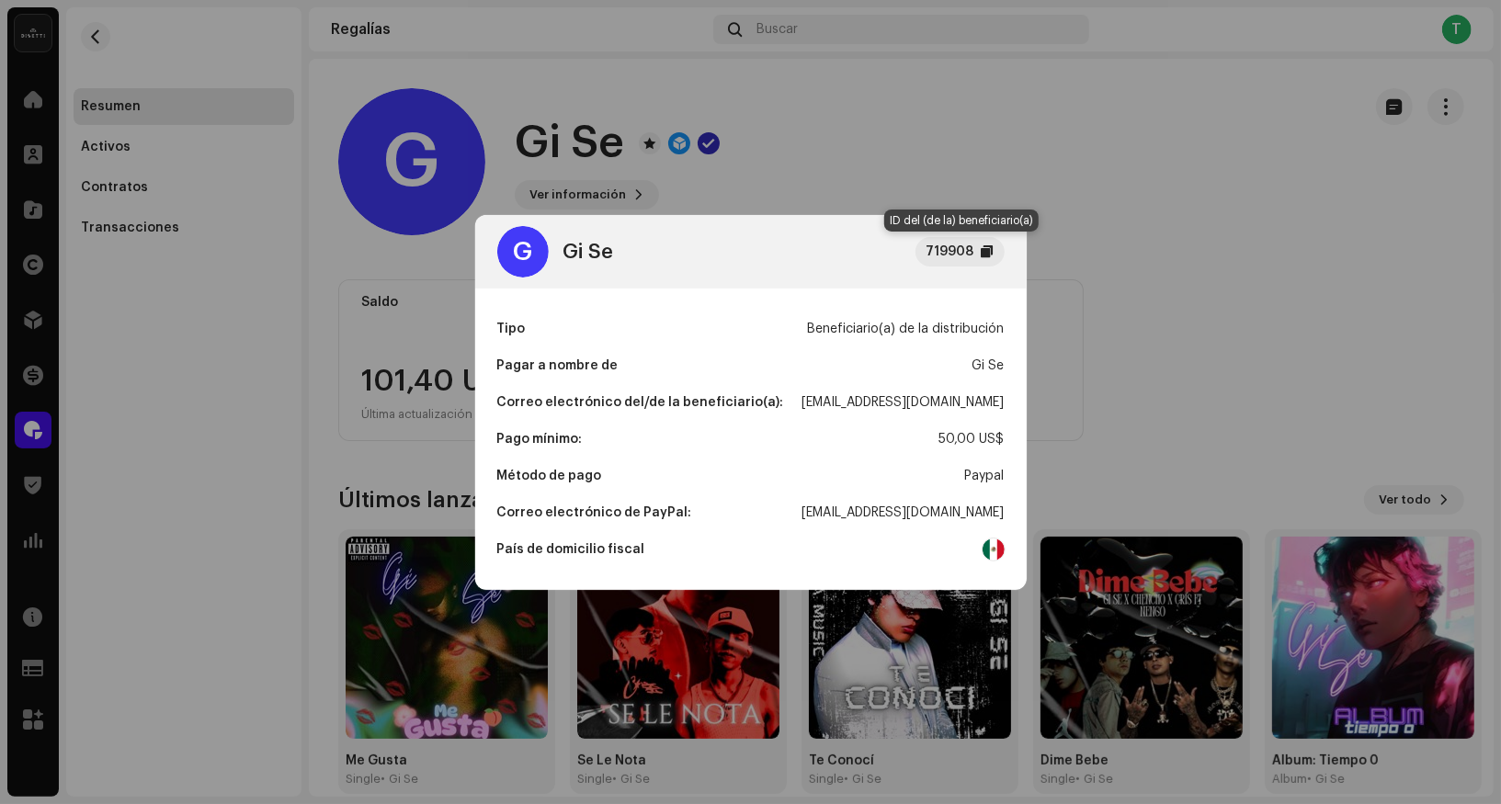
click at [985, 254] on div at bounding box center [988, 252] width 12 height 15
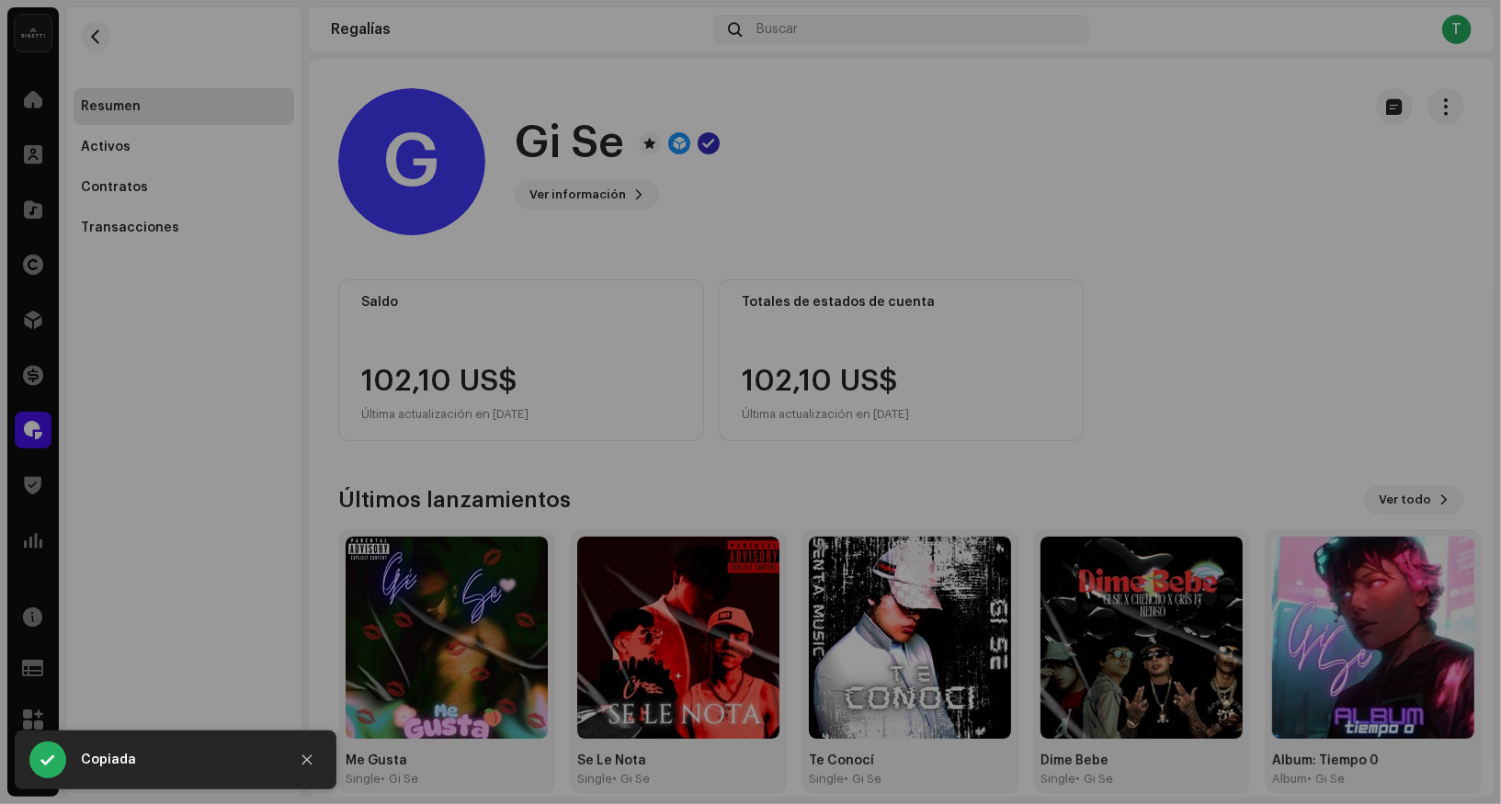
drag, startPoint x: 759, startPoint y: 181, endPoint x: 726, endPoint y: 178, distance: 33.2
click at [755, 181] on div "G Gi Se 719908 Tipo Beneficiario(a) de la distribución Pagar a nombre de Gi Se …" at bounding box center [750, 402] width 1501 height 804
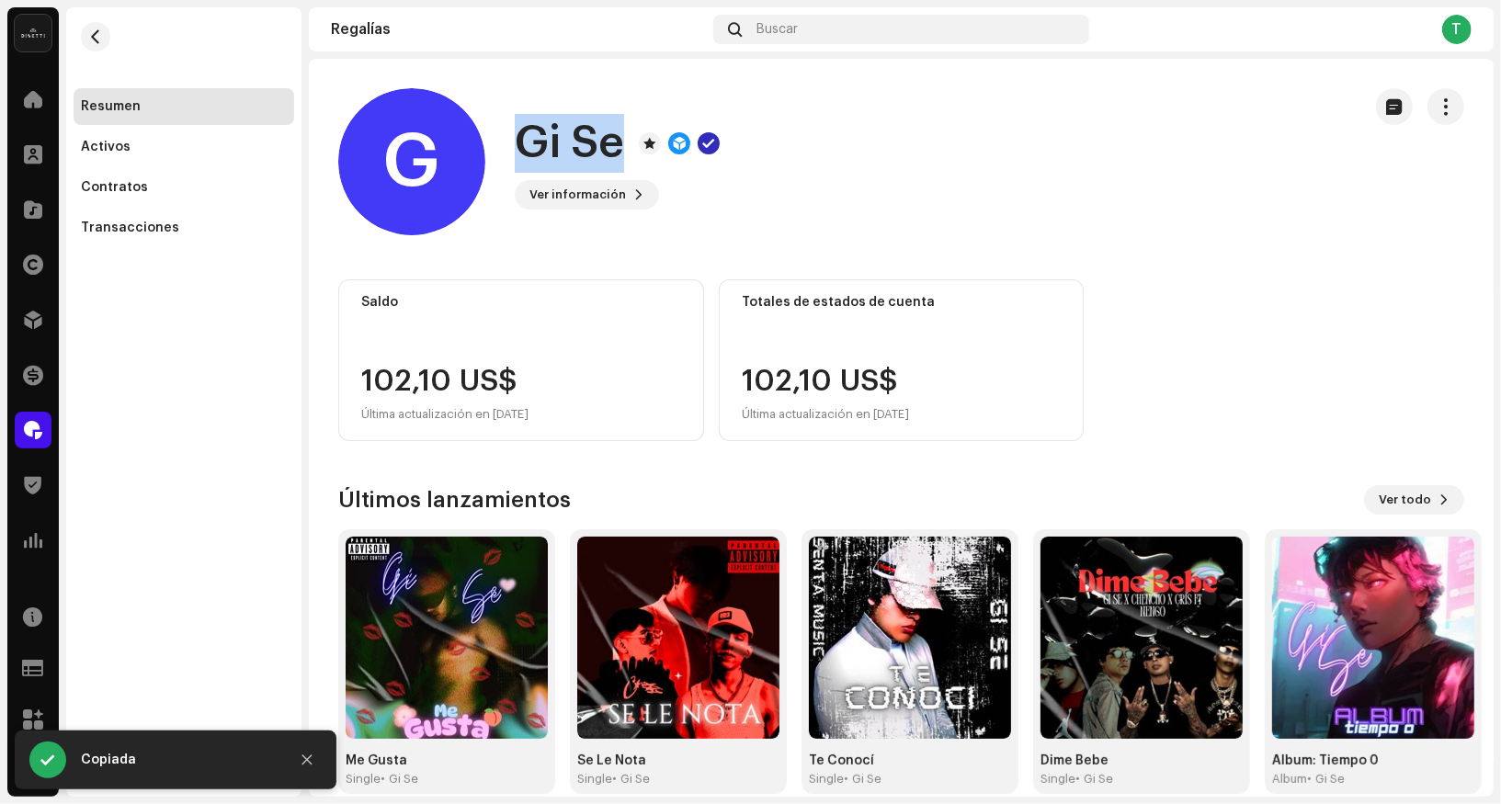
drag, startPoint x: 628, startPoint y: 150, endPoint x: 517, endPoint y: 138, distance: 111.9
click at [517, 138] on div "Gi Se" at bounding box center [617, 143] width 205 height 59
copy h1 "Gi Se"
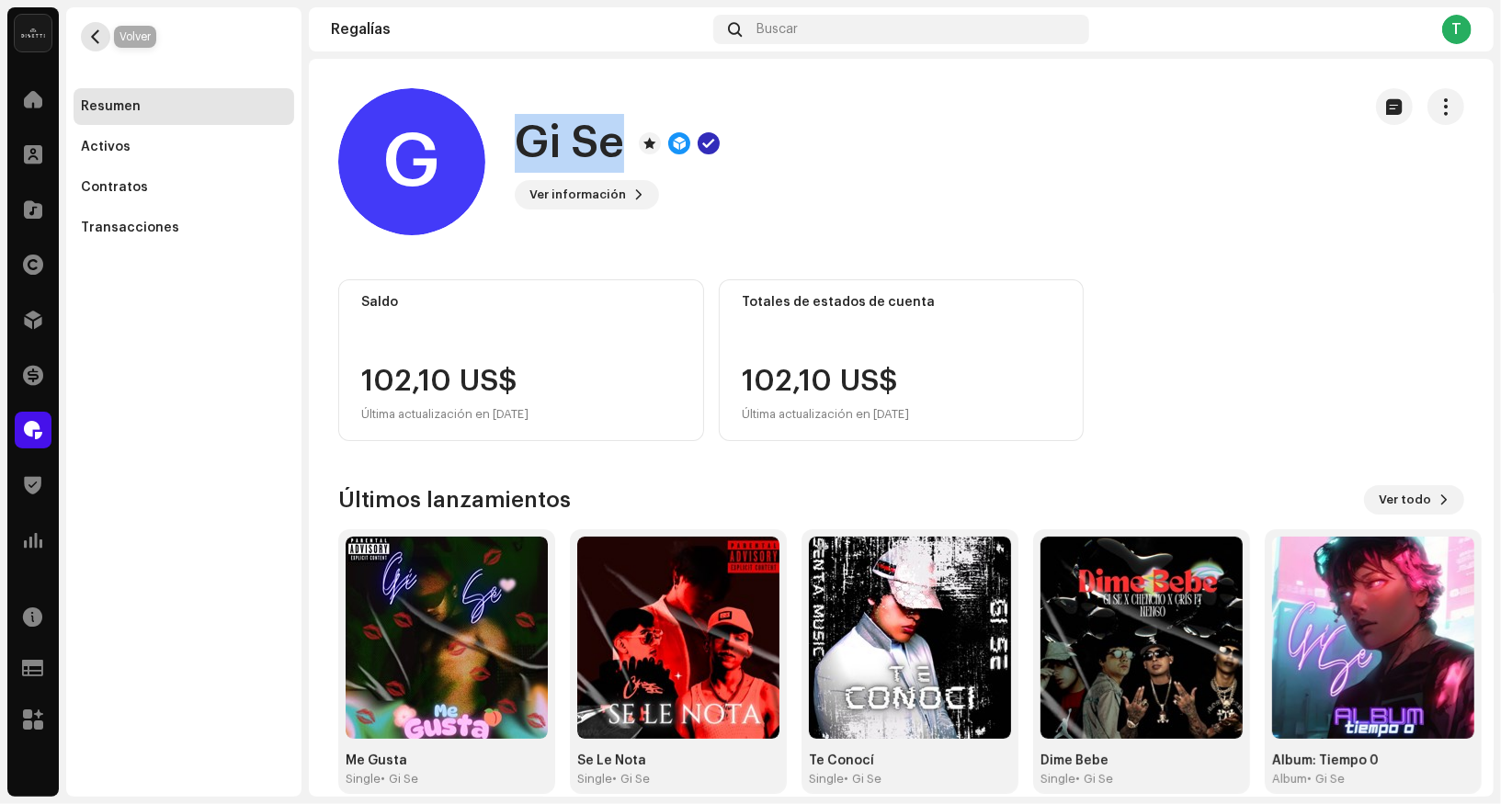
click at [93, 31] on span "button" at bounding box center [96, 36] width 14 height 15
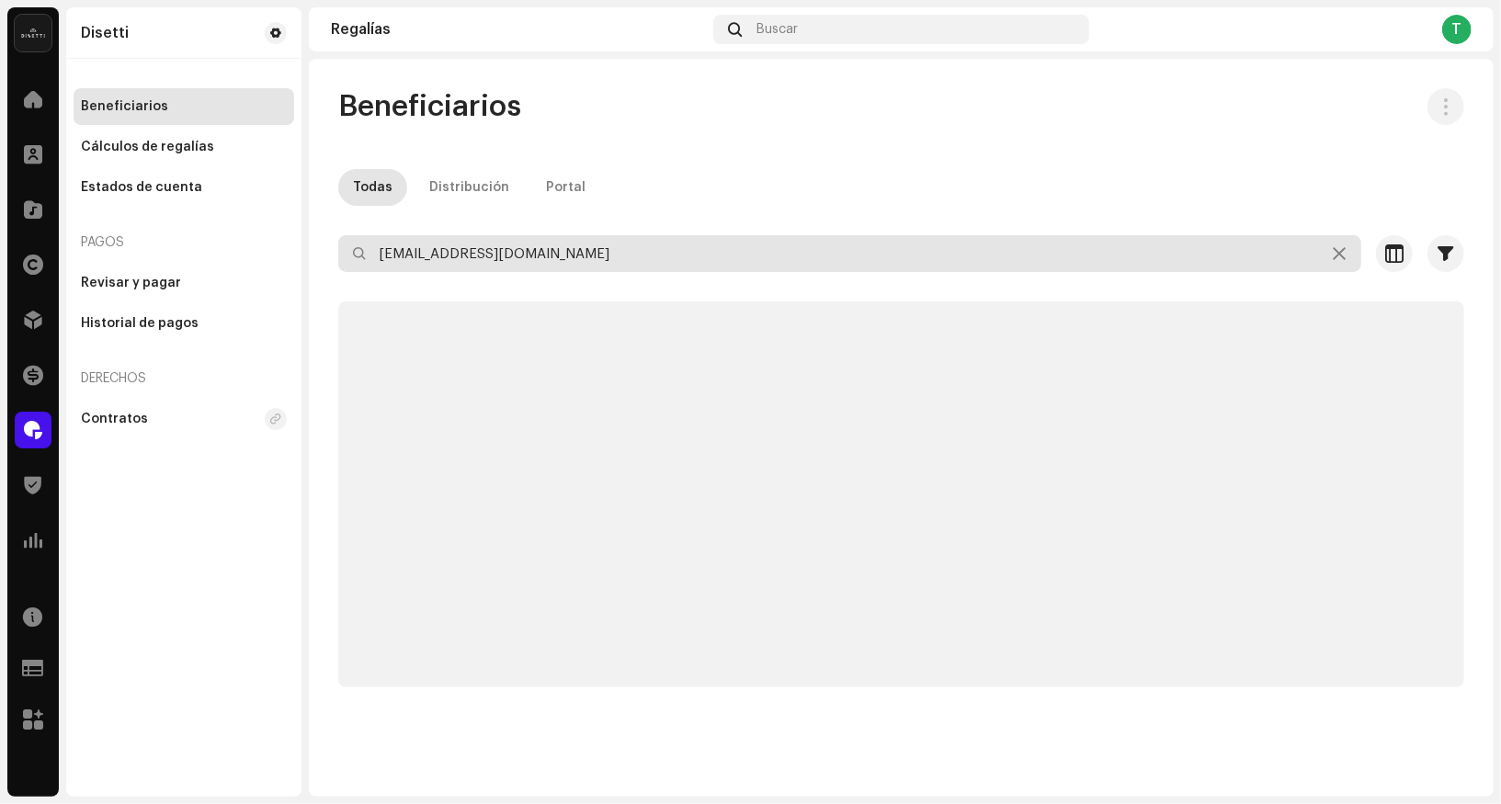
click at [518, 251] on input "[EMAIL_ADDRESS][DOMAIN_NAME]" at bounding box center [849, 253] width 1023 height 37
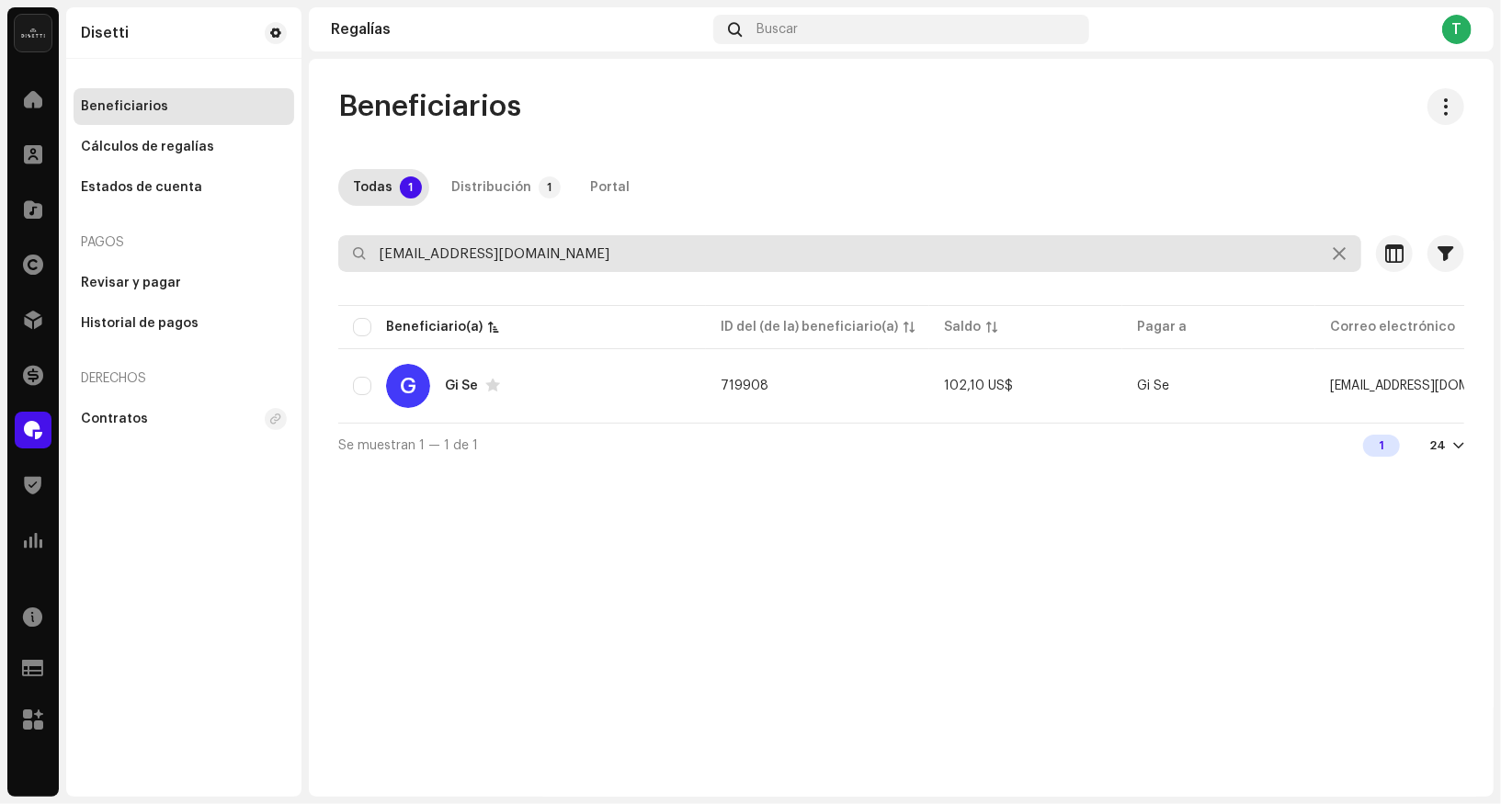
click at [518, 251] on input "[EMAIL_ADDRESS][DOMAIN_NAME]" at bounding box center [849, 253] width 1023 height 37
paste input "[EMAIL_ADDRESS][DOMAIN_NAME]"
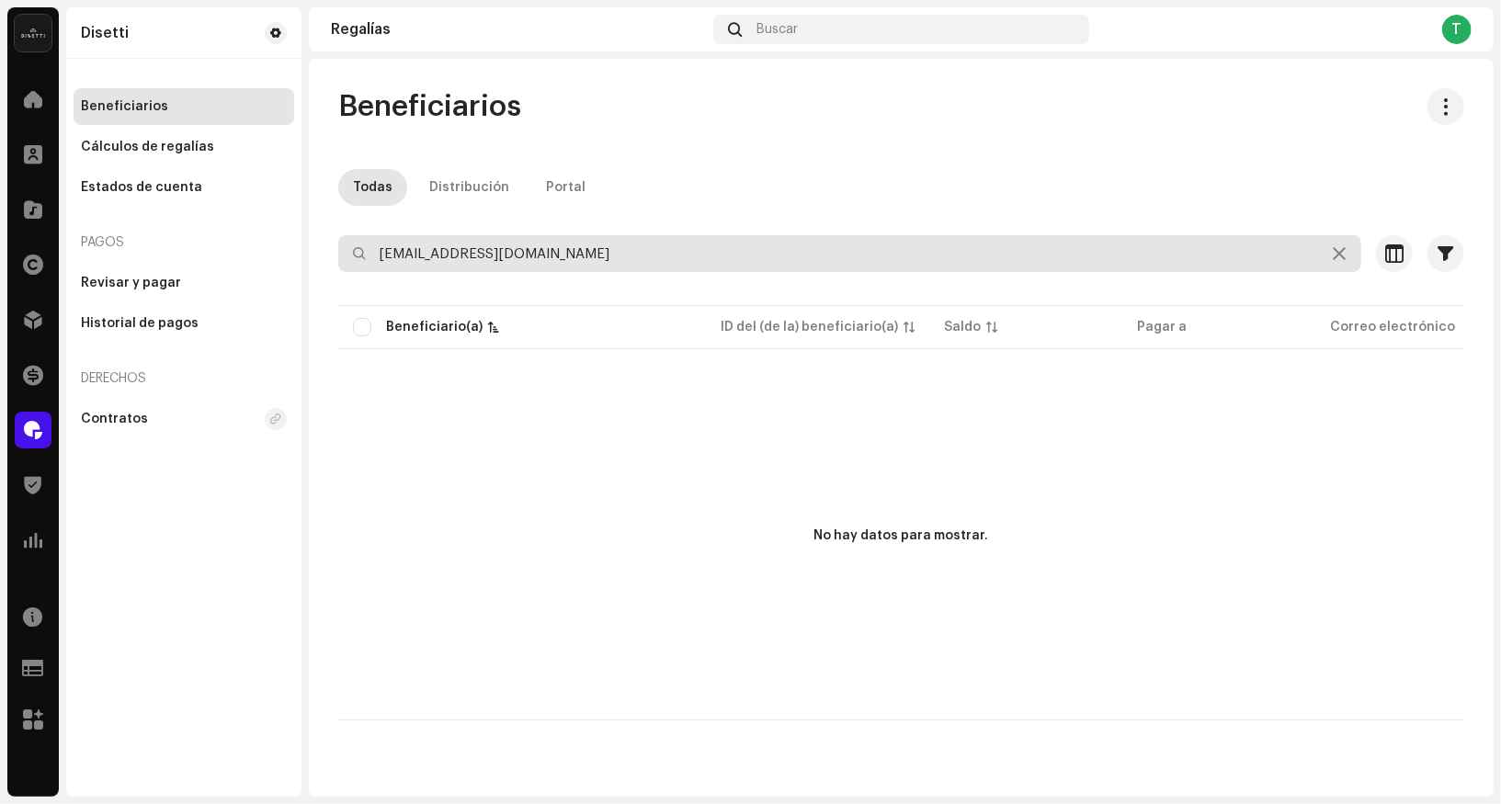
drag, startPoint x: 657, startPoint y: 255, endPoint x: 320, endPoint y: 254, distance: 337.4
click at [321, 253] on div "Beneficiarios Todas Distribución Portal [EMAIL_ADDRESS][DOMAIN_NAME] Selecciona…" at bounding box center [901, 404] width 1185 height 632
type input "[EMAIL_ADDRESS][DOMAIN_NAME]"
